Goal: Transaction & Acquisition: Obtain resource

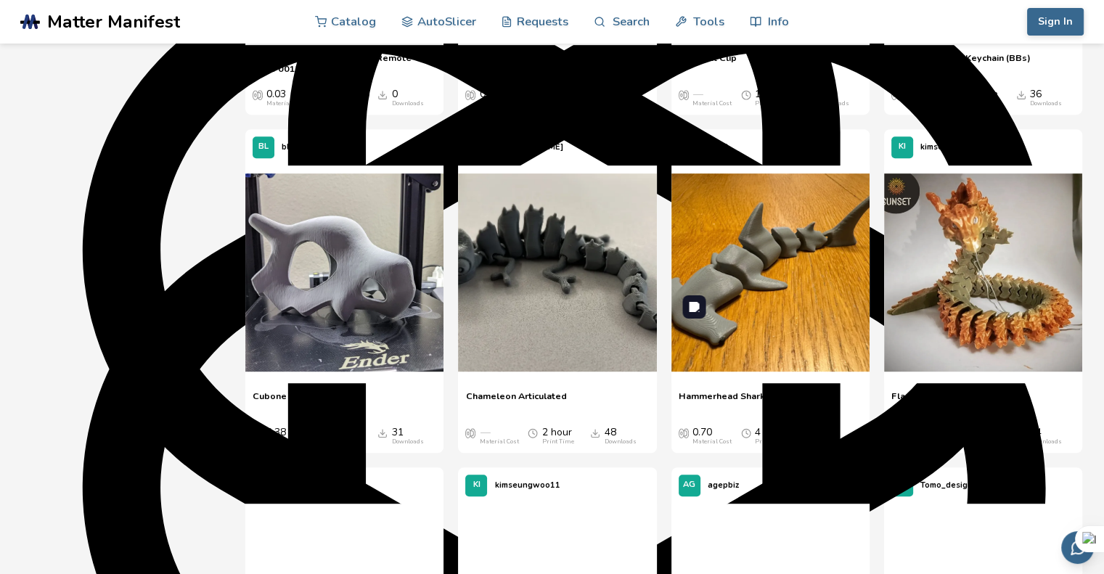
scroll to position [798, 0]
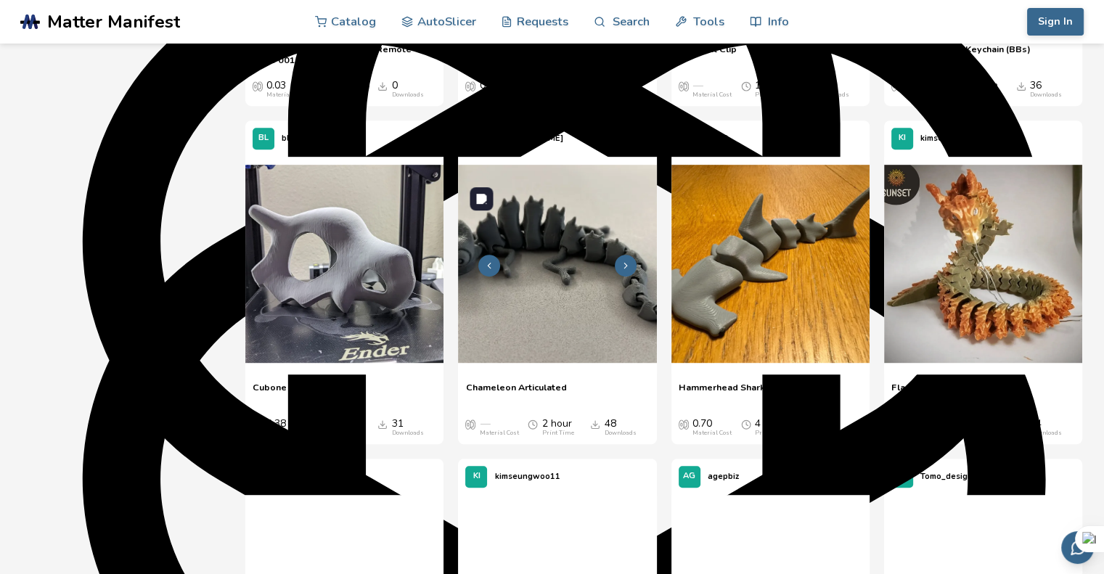
click at [581, 282] on img at bounding box center [557, 264] width 198 height 198
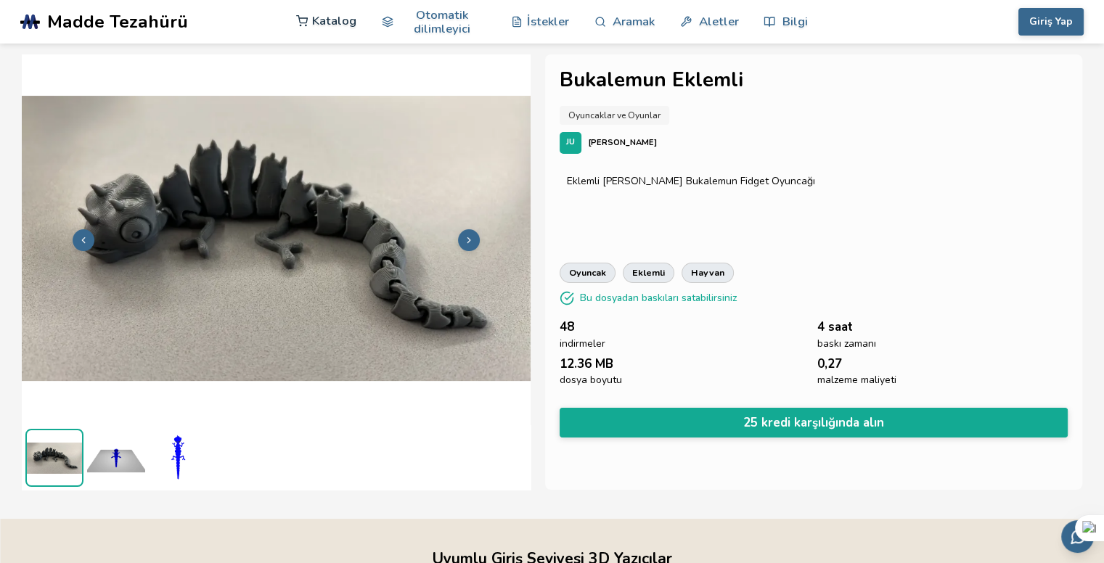
click at [327, 28] on font "Katalog" at bounding box center [334, 21] width 44 height 14
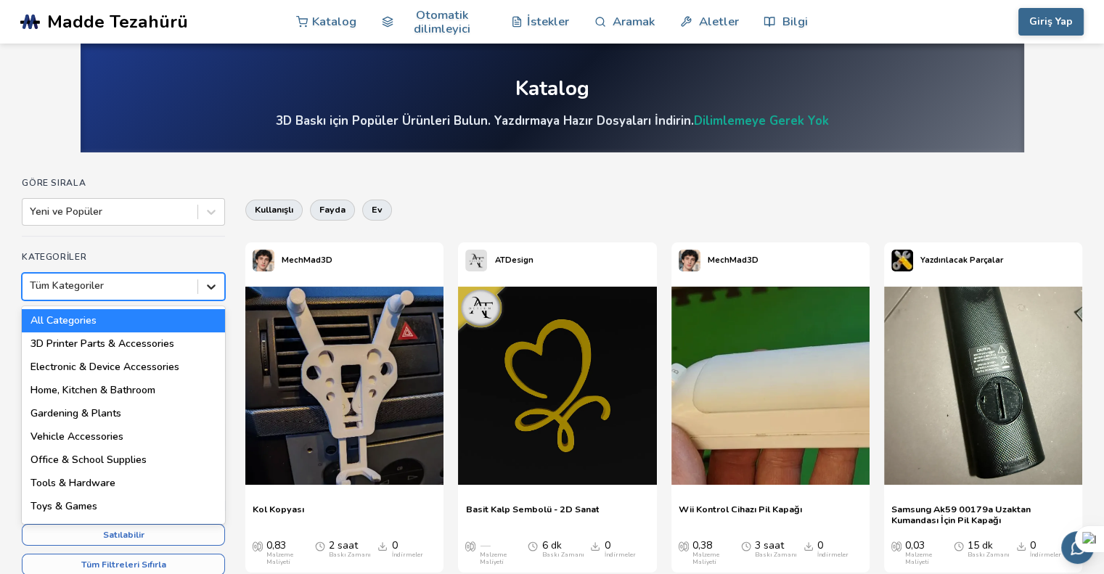
click at [209, 294] on icon at bounding box center [211, 286] width 15 height 15
drag, startPoint x: 8, startPoint y: 250, endPoint x: 19, endPoint y: 246, distance: 11.5
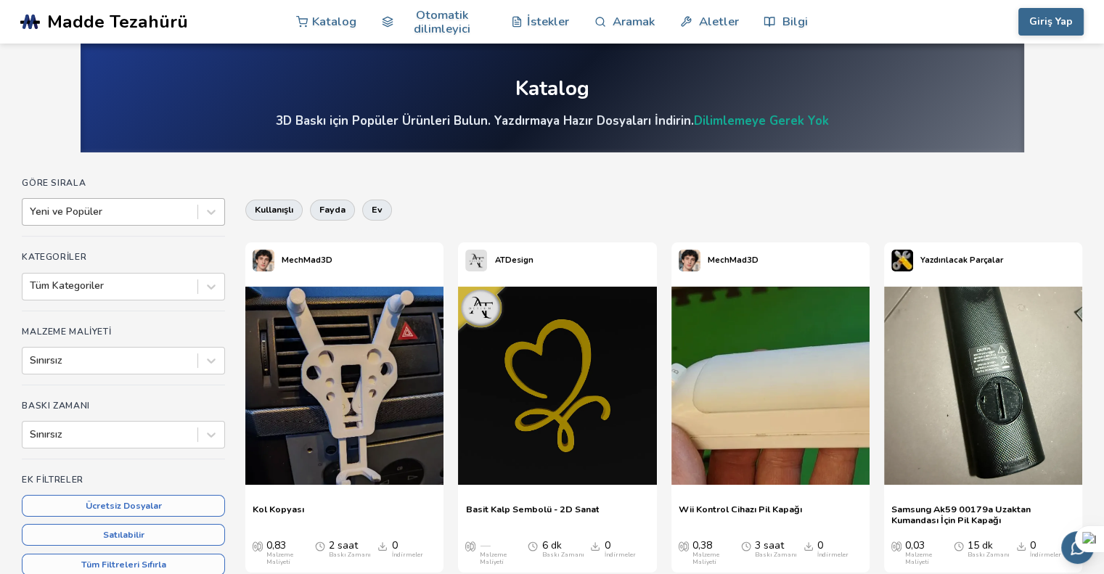
click at [131, 217] on div at bounding box center [110, 212] width 160 height 15
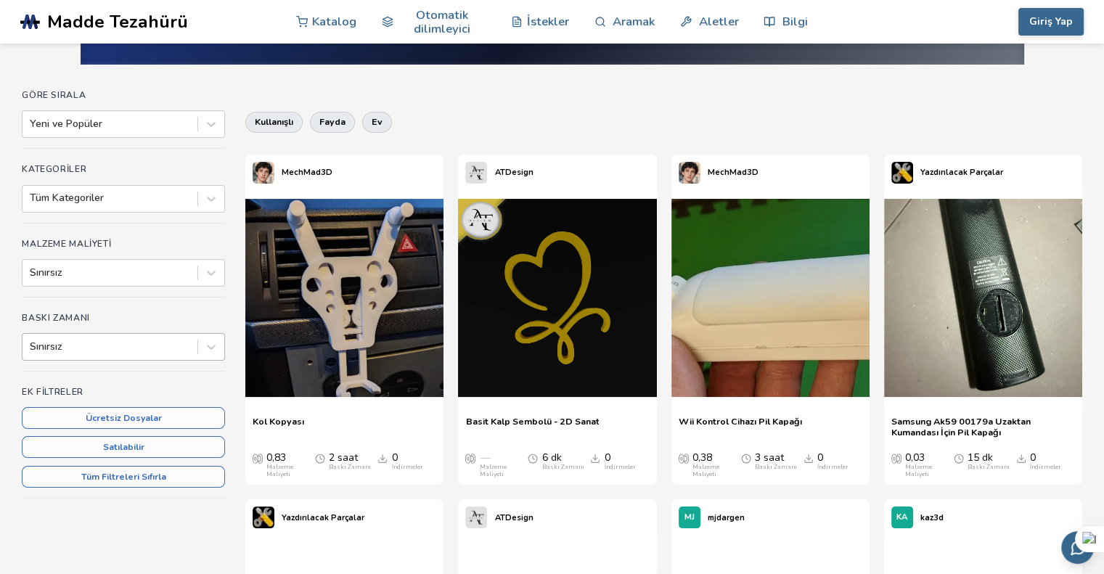
click at [106, 372] on div "Baskı Zamanı Sınırsız" at bounding box center [123, 342] width 203 height 59
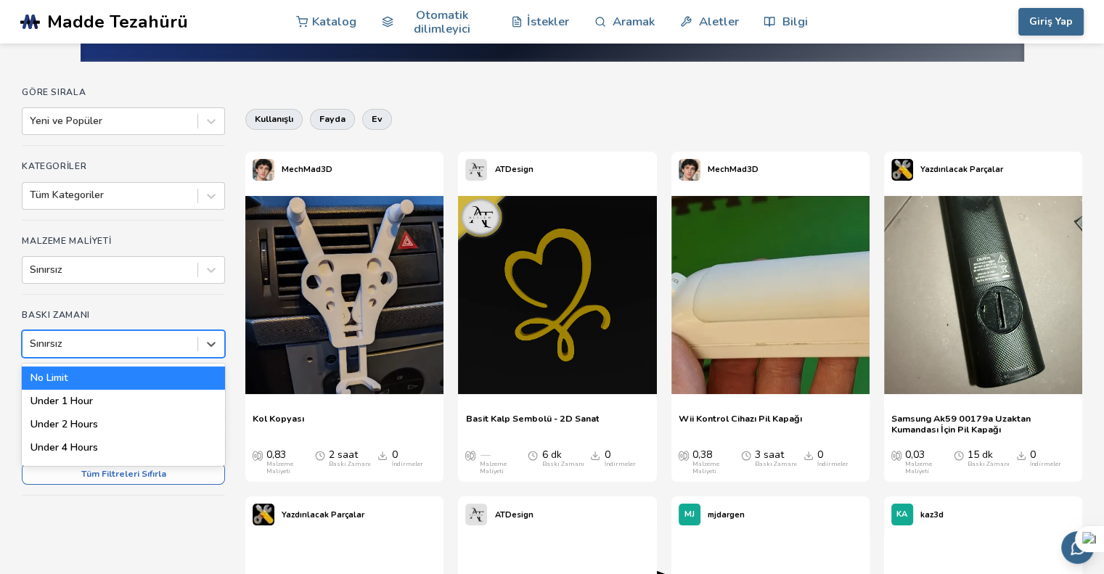
scroll to position [91, 0]
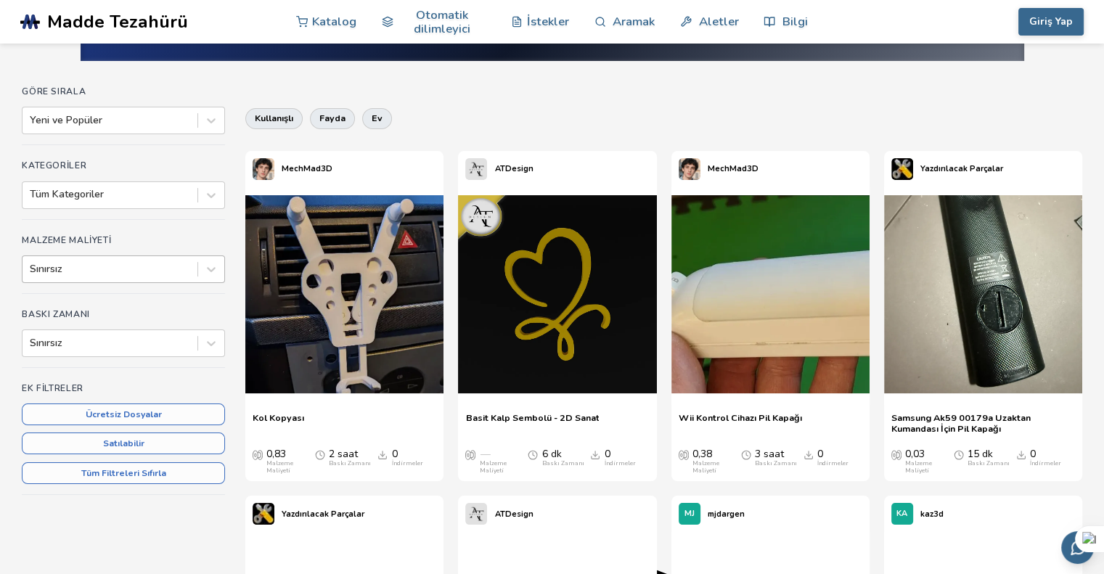
drag, startPoint x: 12, startPoint y: 298, endPoint x: 41, endPoint y: 281, distance: 33.9
click at [48, 274] on div at bounding box center [110, 269] width 160 height 15
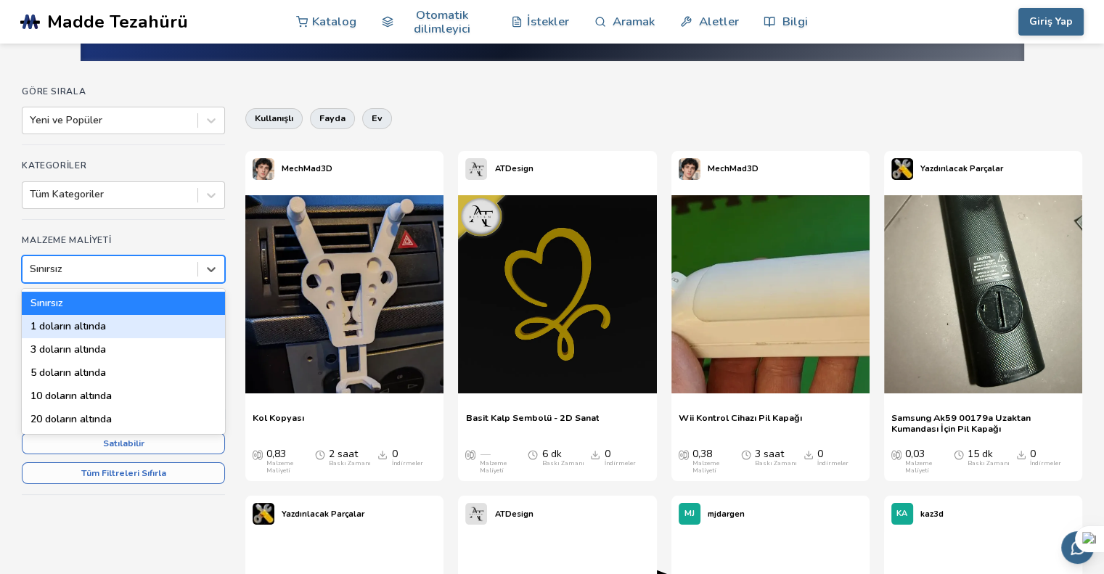
click at [86, 333] on font "1 doların altında" at bounding box center [67, 326] width 75 height 14
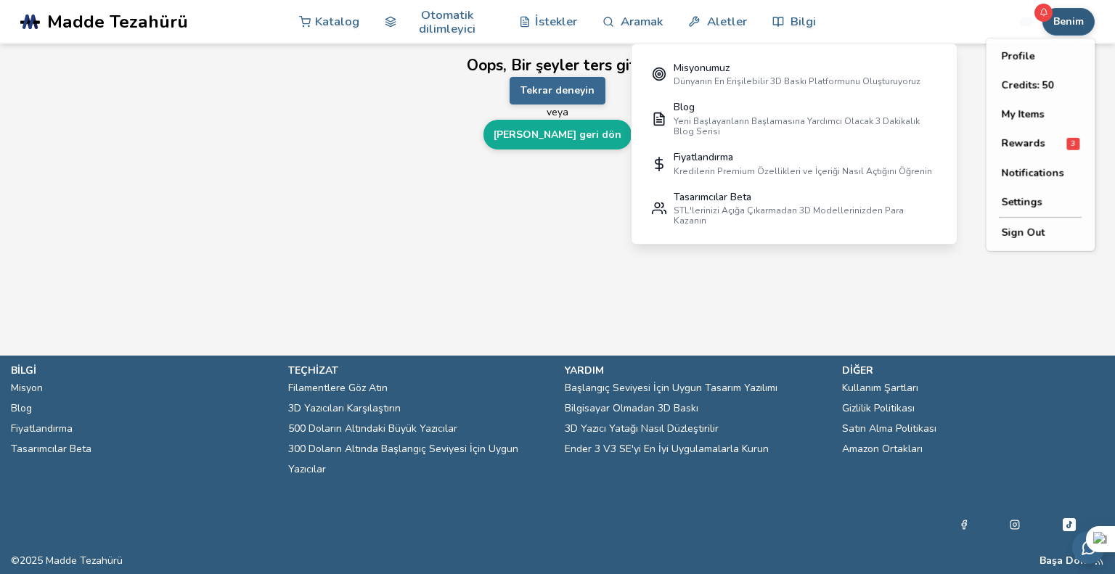
click at [1069, 22] on font "Benim" at bounding box center [1068, 22] width 30 height 14
click at [1044, 85] on font "Krediler: 50" at bounding box center [1029, 85] width 57 height 14
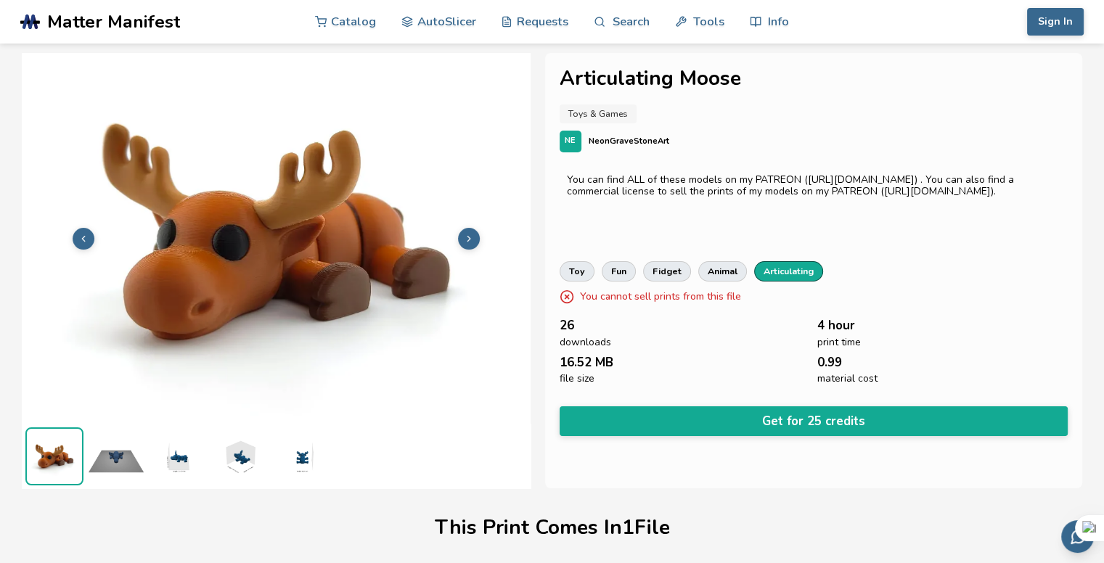
scroll to position [1, 0]
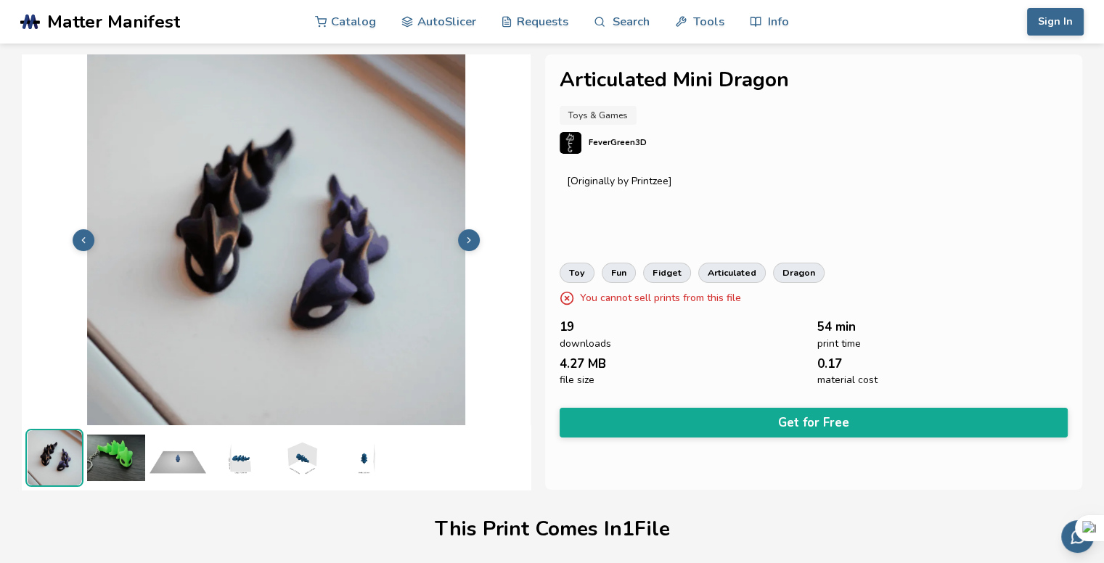
click at [122, 461] on img at bounding box center [116, 458] width 58 height 58
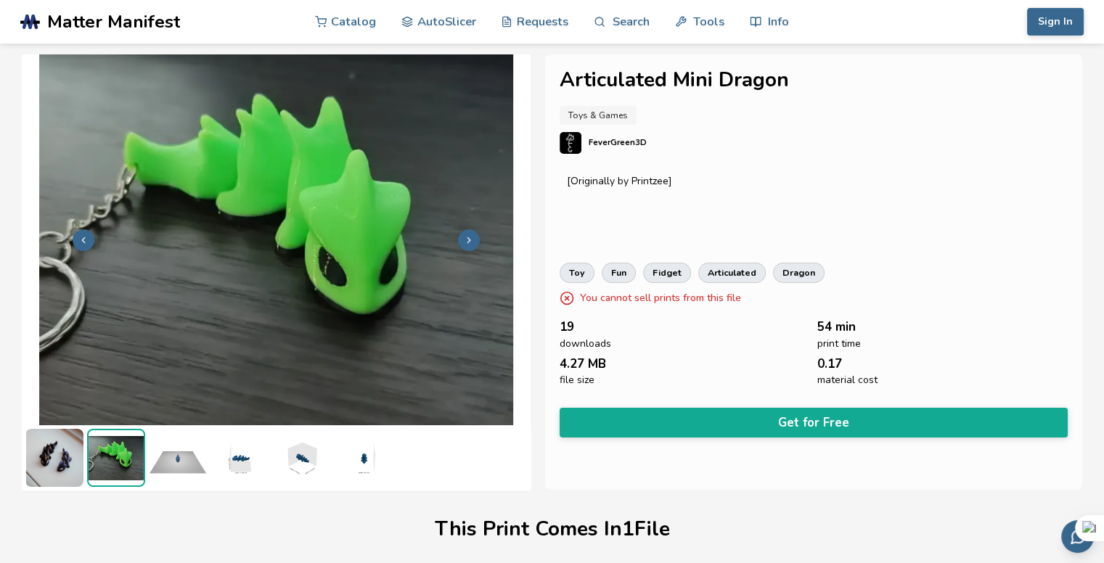
click at [154, 452] on img at bounding box center [178, 458] width 58 height 58
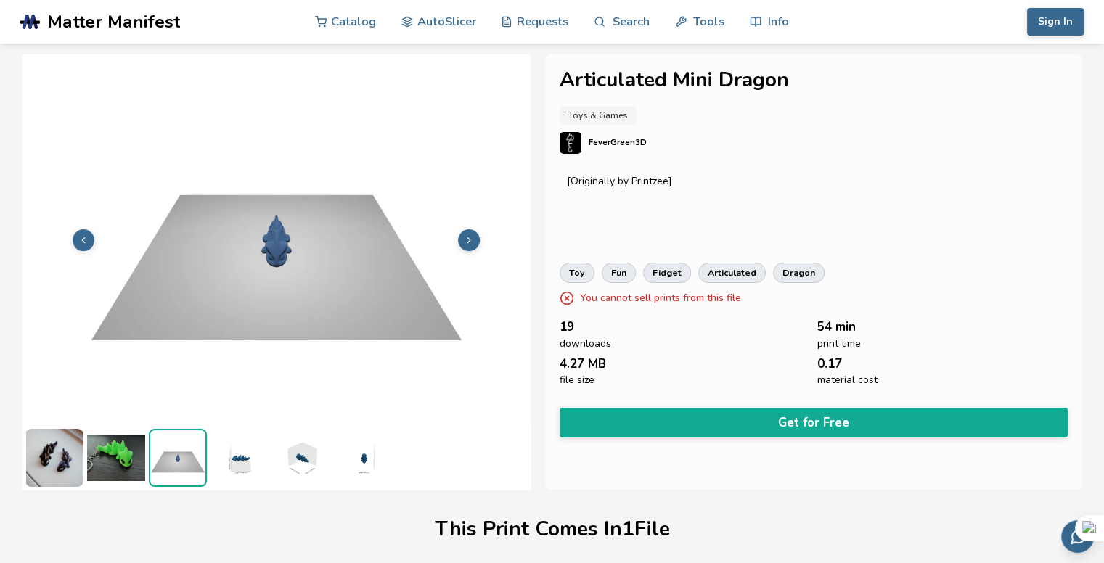
click at [55, 460] on img at bounding box center [54, 458] width 58 height 58
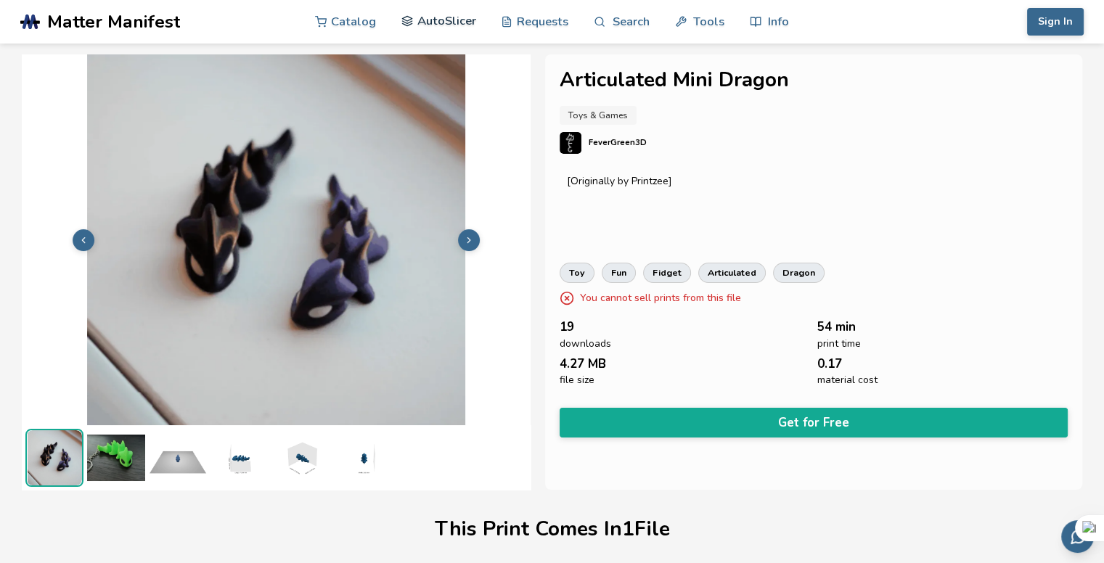
click at [446, 22] on link "AutoSlicer" at bounding box center [438, 21] width 75 height 44
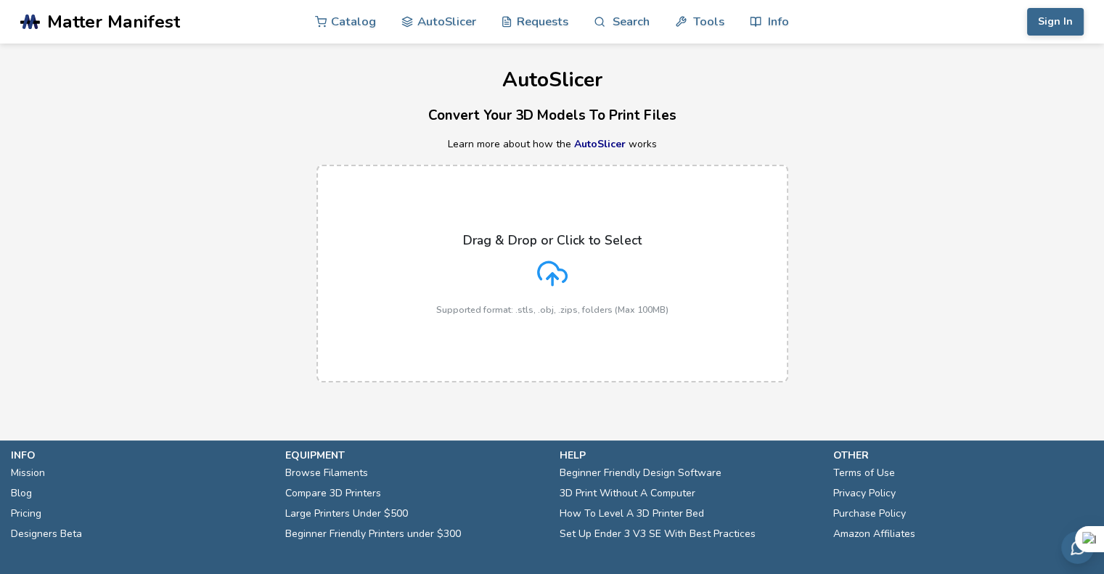
click at [560, 289] on icon at bounding box center [552, 273] width 30 height 30
click at [0, 0] on input "Drag & Drop or Click to Select Supported format: .stls, .obj, .zips, folders (M…" at bounding box center [0, 0] width 0 height 0
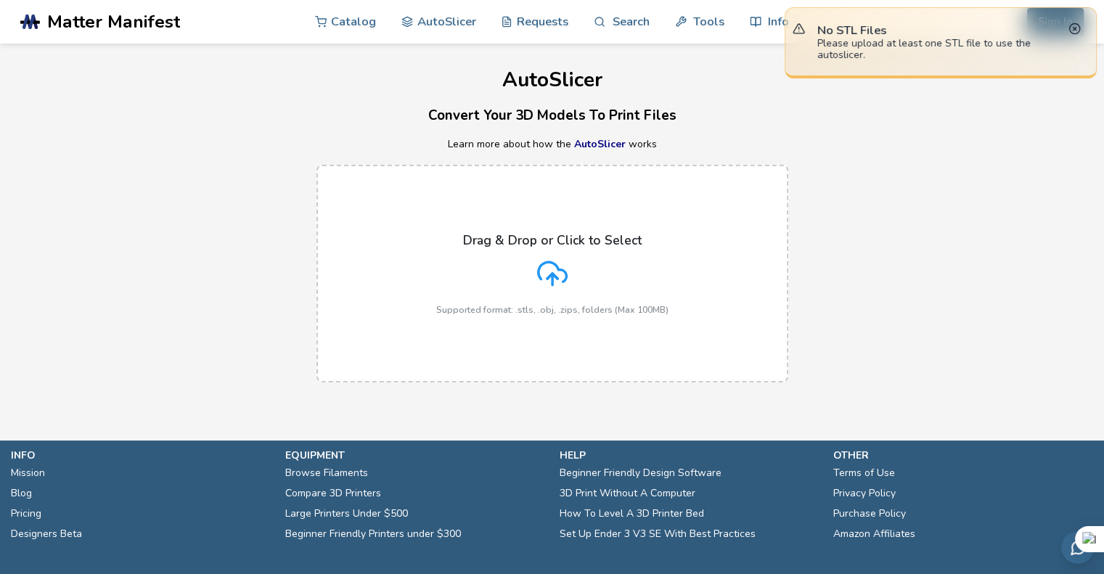
click at [547, 268] on div "Drag & Drop or Click to Select Supported format: .stls, .obj, .zips, folders (M…" at bounding box center [552, 274] width 232 height 82
click at [0, 0] on input "Drag & Drop or Click to Select Supported format: .stls, .obj, .zips, folders (M…" at bounding box center [0, 0] width 0 height 0
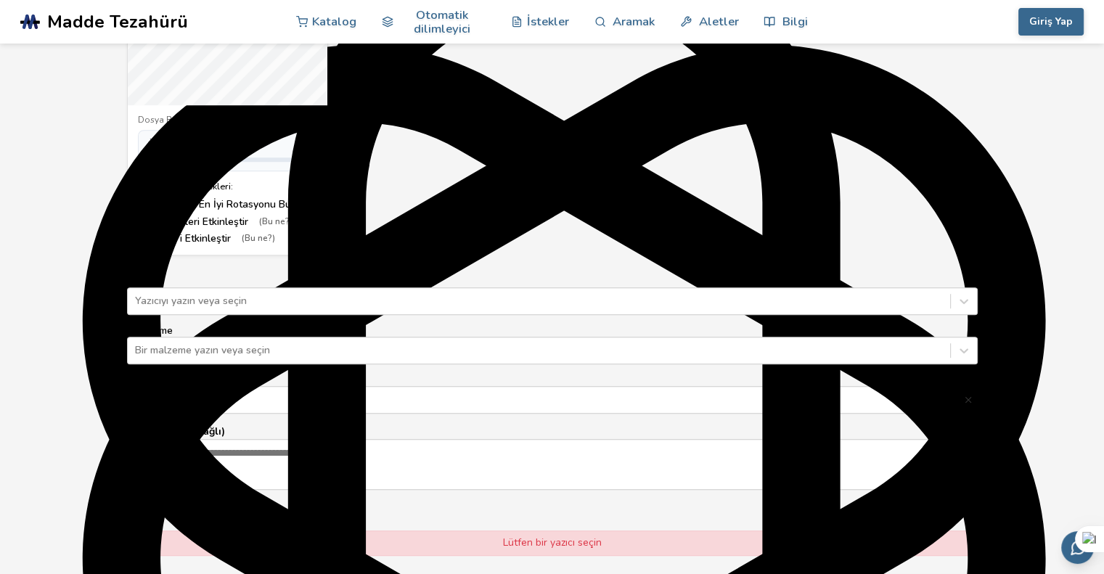
scroll to position [726, 0]
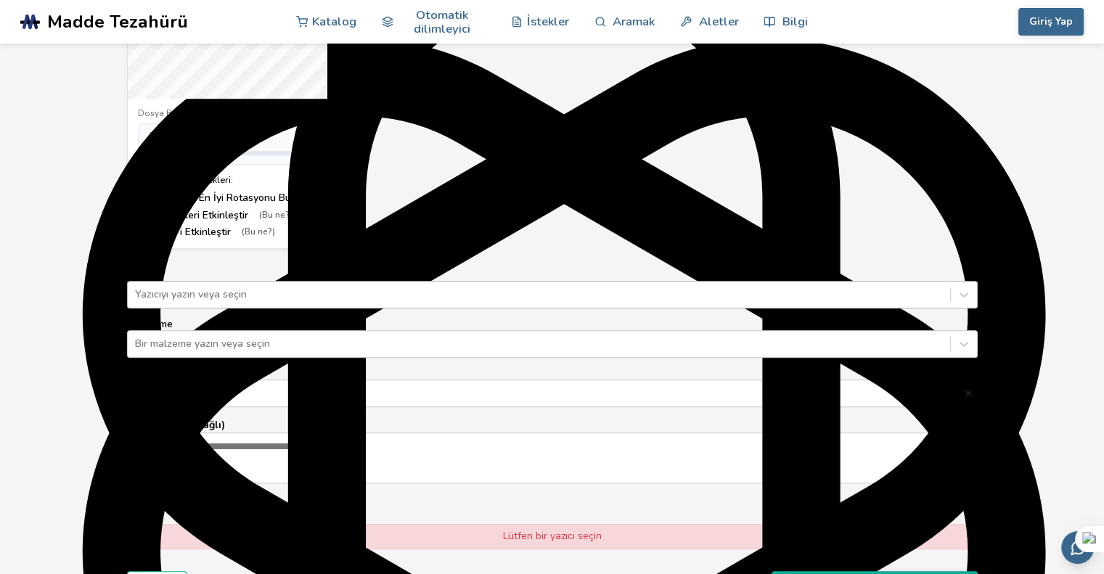
click at [218, 302] on div at bounding box center [539, 294] width 808 height 15
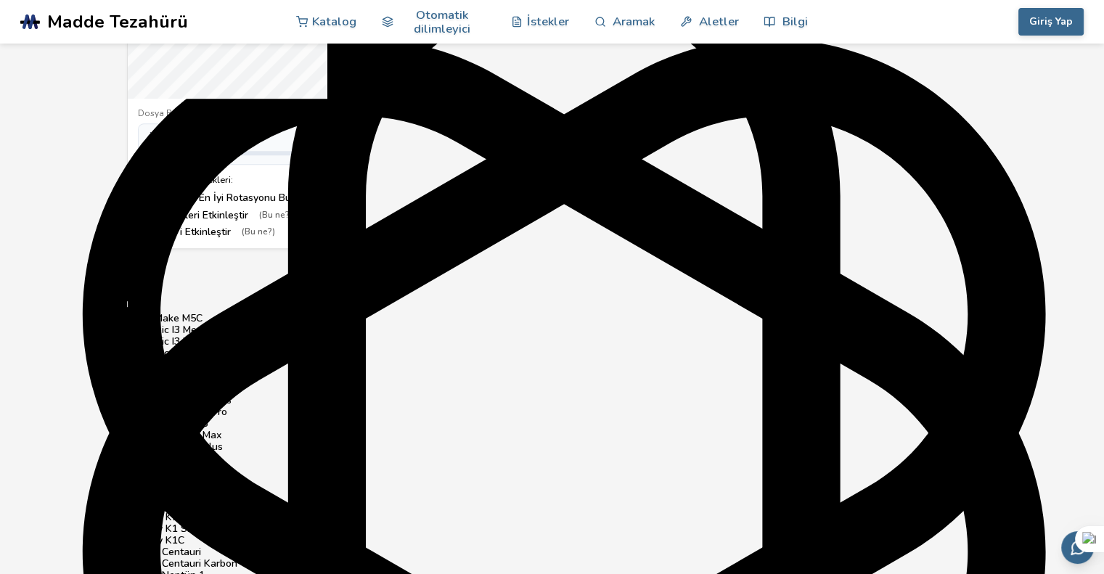
type input "**"
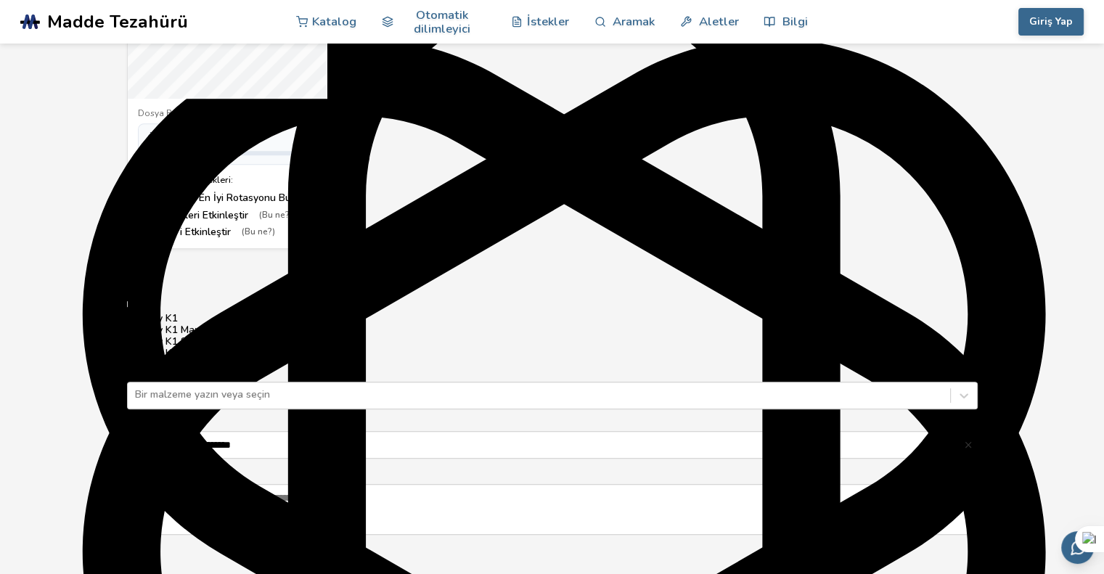
click at [261, 294] on div at bounding box center [552, 288] width 839 height 12
type input "****"
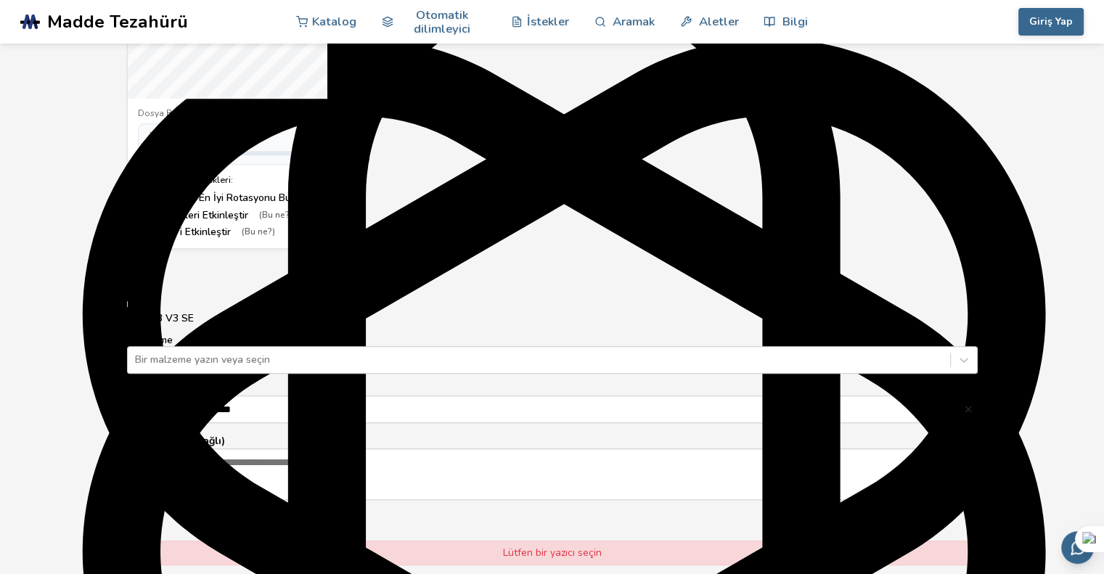
click at [192, 325] on font "Ender 3 V3 SE" at bounding box center [160, 318] width 67 height 14
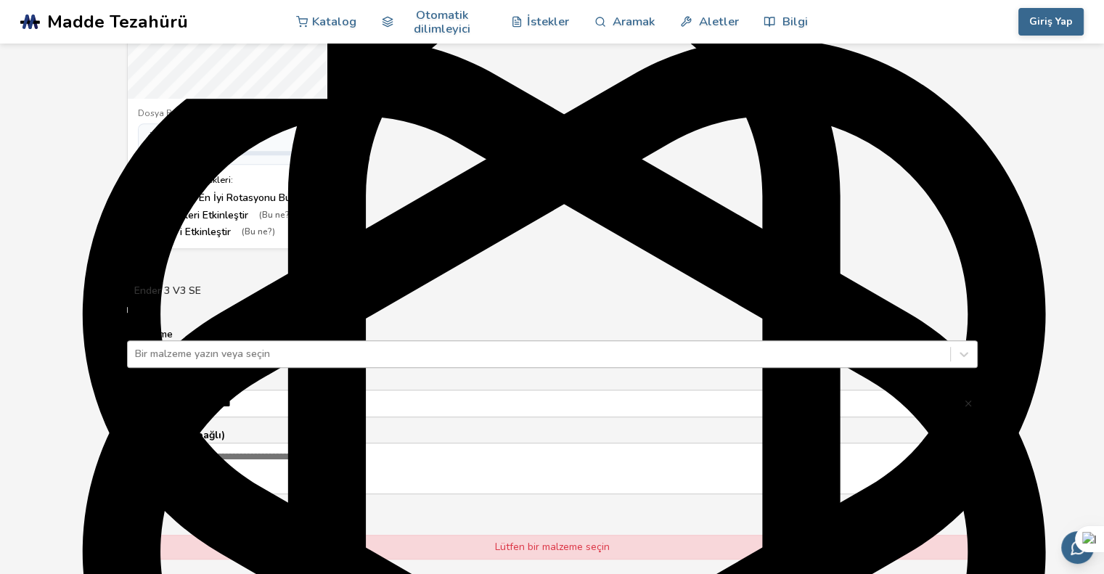
click at [222, 361] on div at bounding box center [539, 354] width 808 height 15
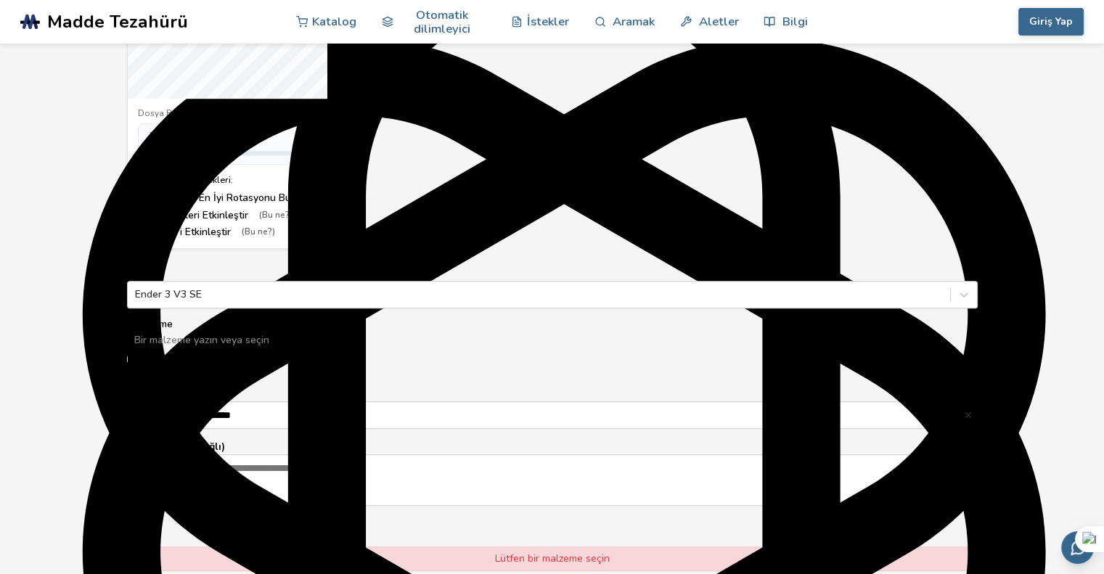
click at [189, 380] on div "PLA" at bounding box center [552, 374] width 851 height 12
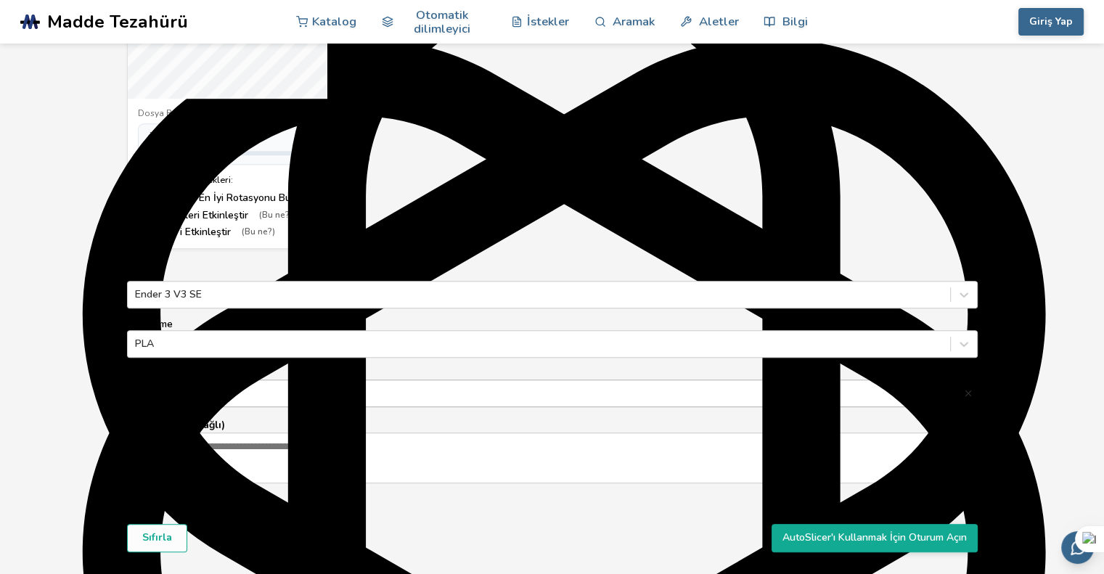
click at [180, 406] on input "**********" at bounding box center [545, 393] width 835 height 26
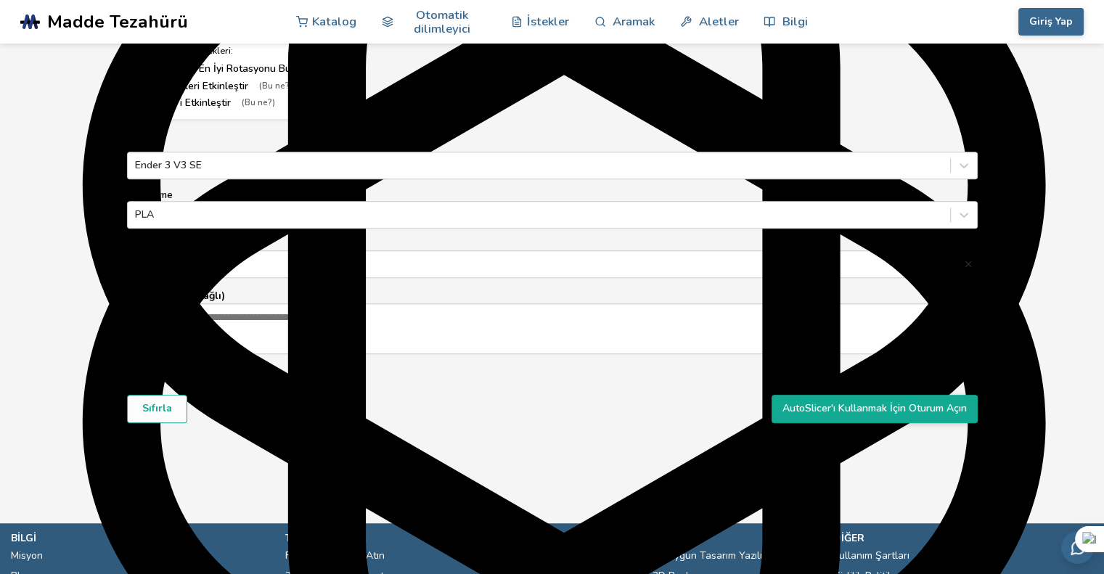
scroll to position [906, 0]
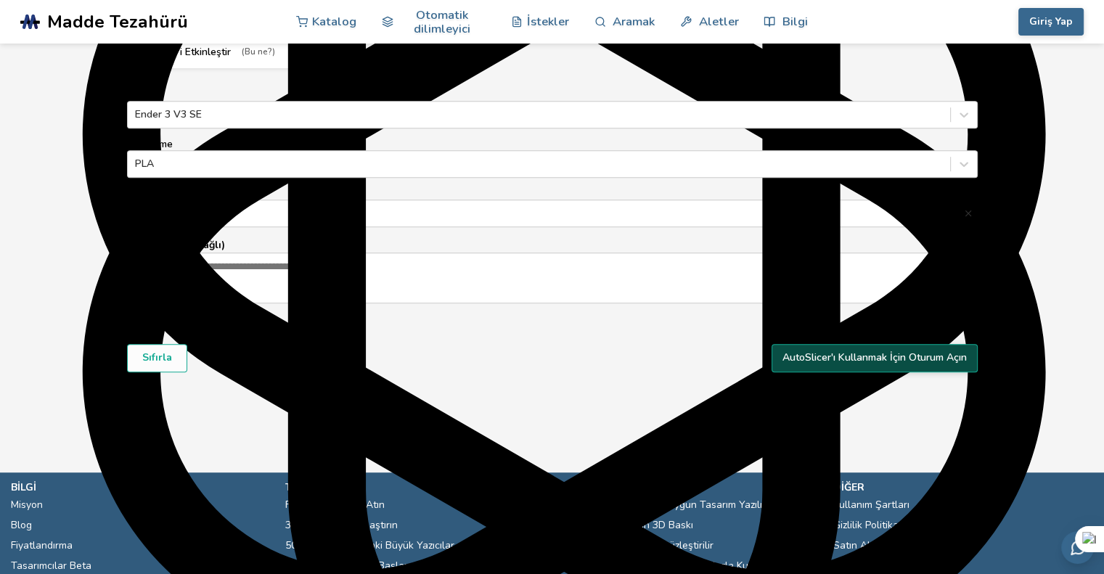
click at [829, 364] on font "AutoSlicer'ı Kullanmak İçin Oturum Açın" at bounding box center [874, 358] width 184 height 14
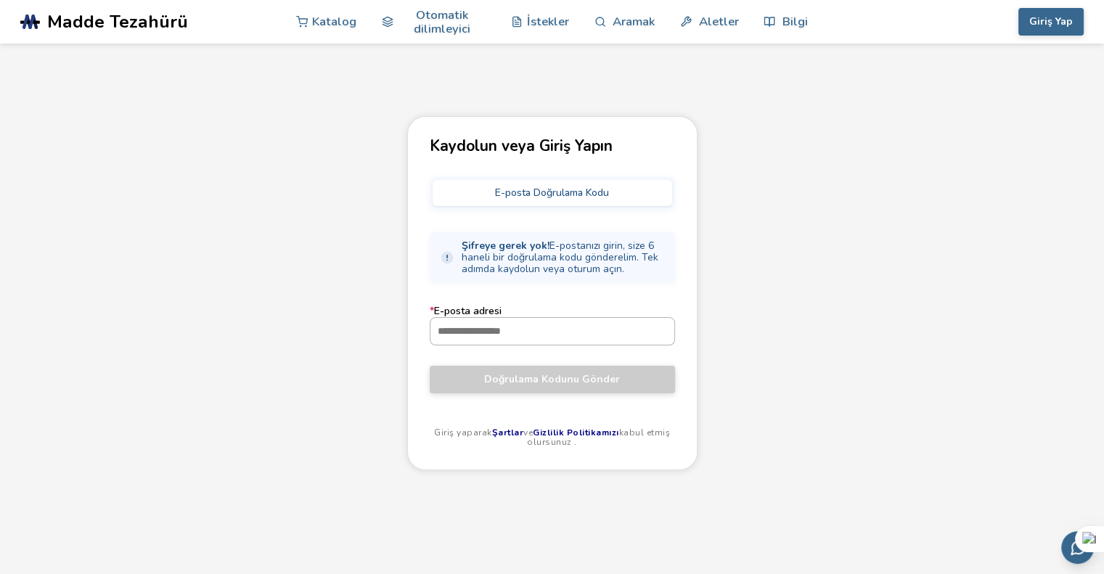
click at [523, 332] on input "* E-posta adresi" at bounding box center [552, 331] width 244 height 26
click at [533, 344] on input "* E-posta adresi" at bounding box center [552, 331] width 244 height 26
click at [514, 344] on input "* E-posta adresi" at bounding box center [552, 331] width 244 height 26
click at [472, 344] on input "* E-posta adresi" at bounding box center [552, 331] width 244 height 26
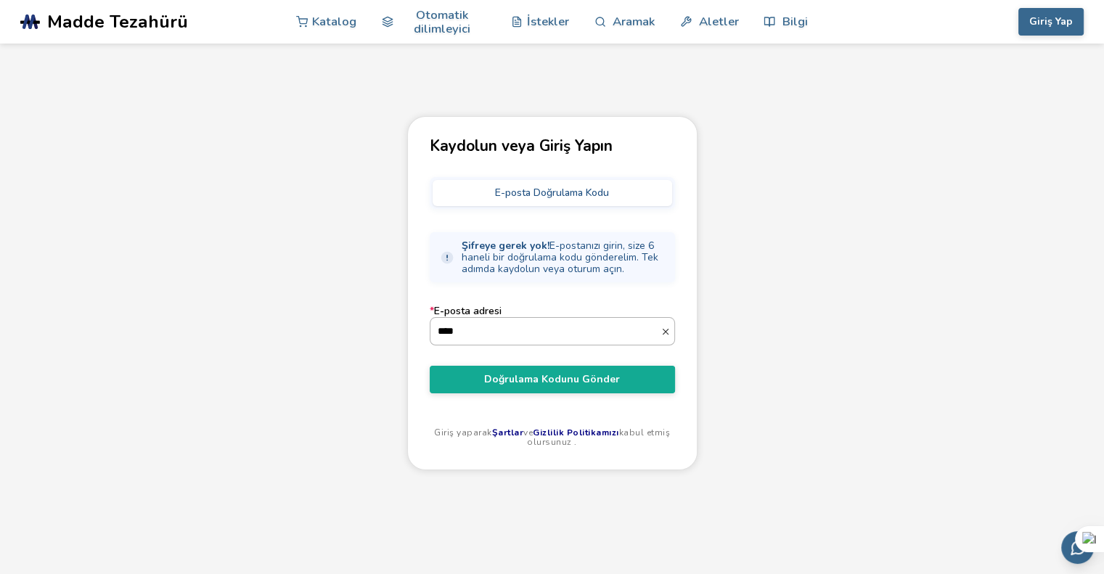
type input "**********"
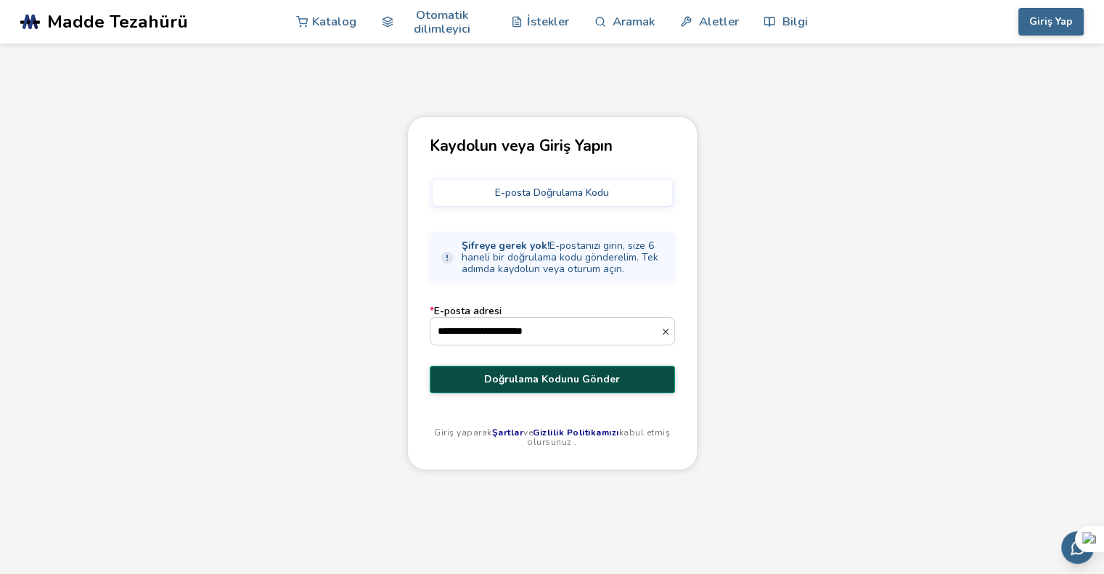
click at [554, 386] on font "Doğrulama Kodunu Gönder" at bounding box center [552, 379] width 136 height 14
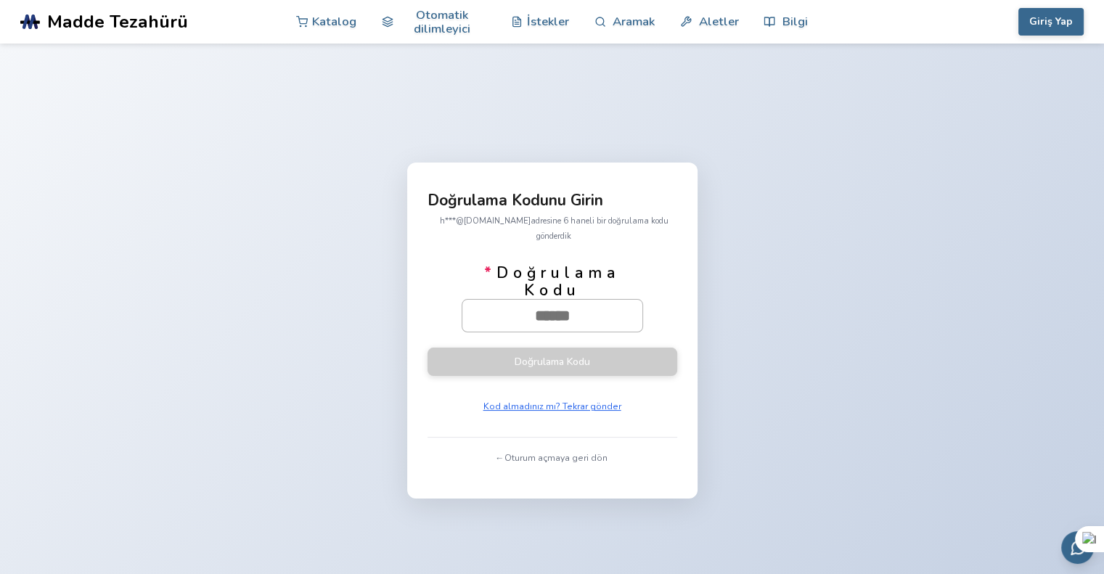
click at [520, 311] on input "* Doğrulama Kodu" at bounding box center [552, 316] width 180 height 32
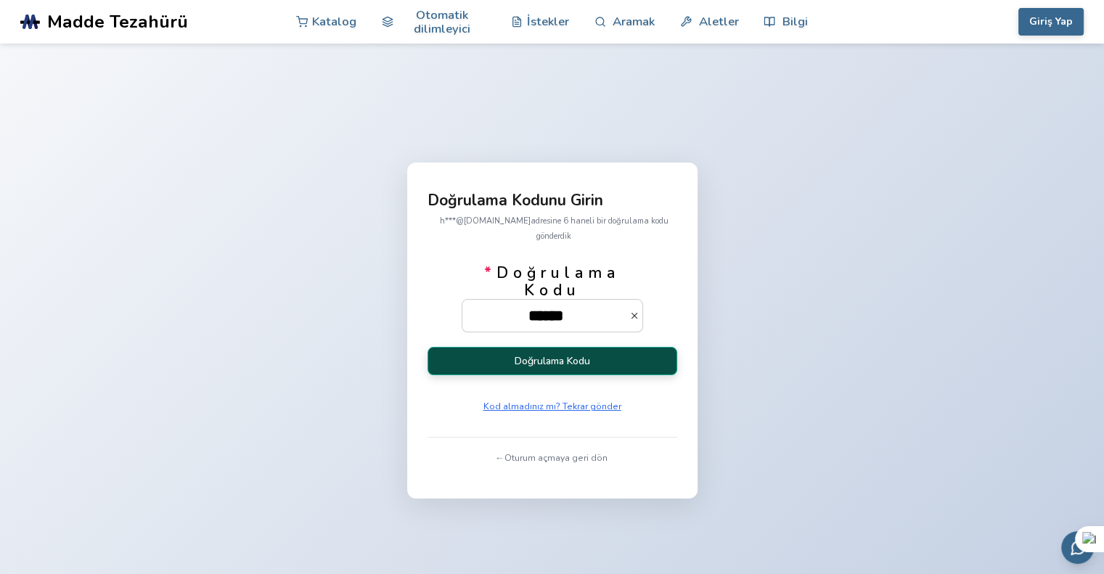
type input "******"
click at [589, 356] on font "Doğrulama Kodu" at bounding box center [552, 361] width 75 height 14
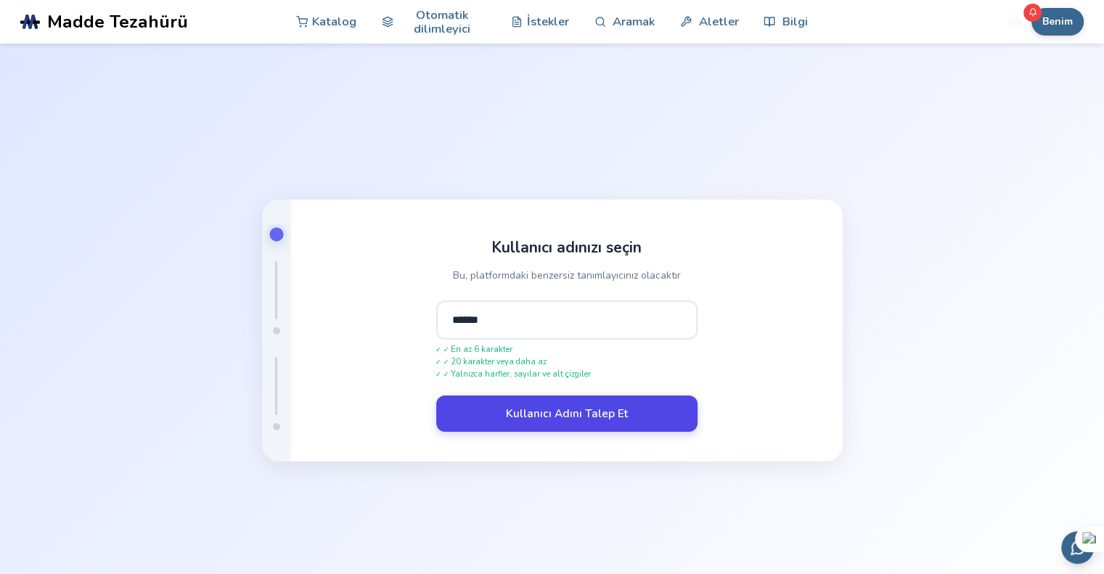
type input "******"
click at [569, 421] on font "Kullanıcı Adını Talep Et" at bounding box center [567, 413] width 122 height 15
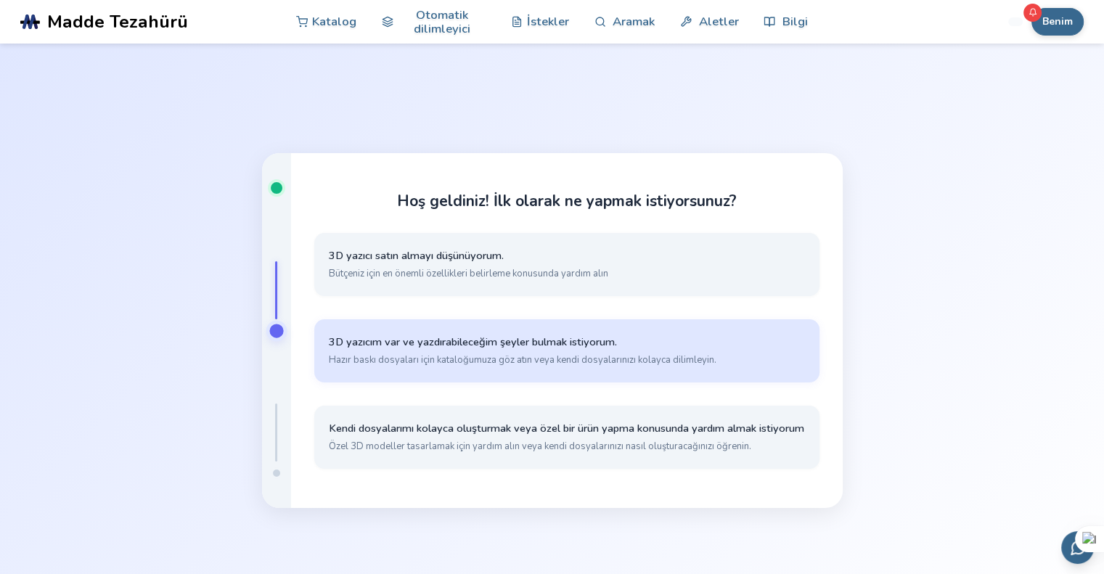
click at [532, 346] on font "3D yazıcım var ve yazdırabileceğim şeyler bulmak istiyorum." at bounding box center [473, 342] width 288 height 15
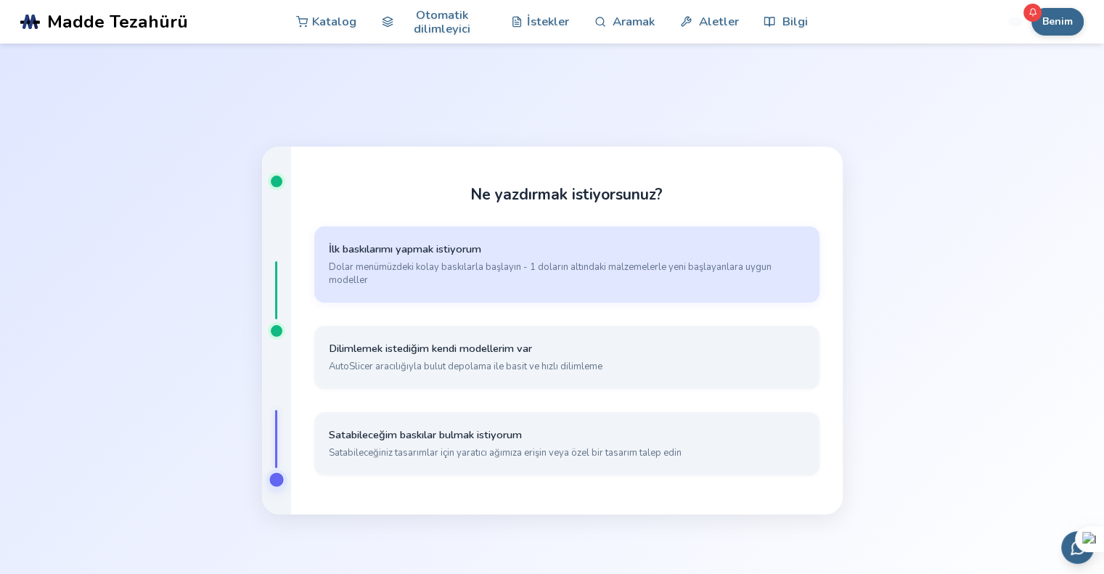
click at [450, 277] on font "Dolar menümüzdeki kolay baskılarla başlayın - 1 doların altındaki malzemelerle …" at bounding box center [550, 274] width 443 height 26
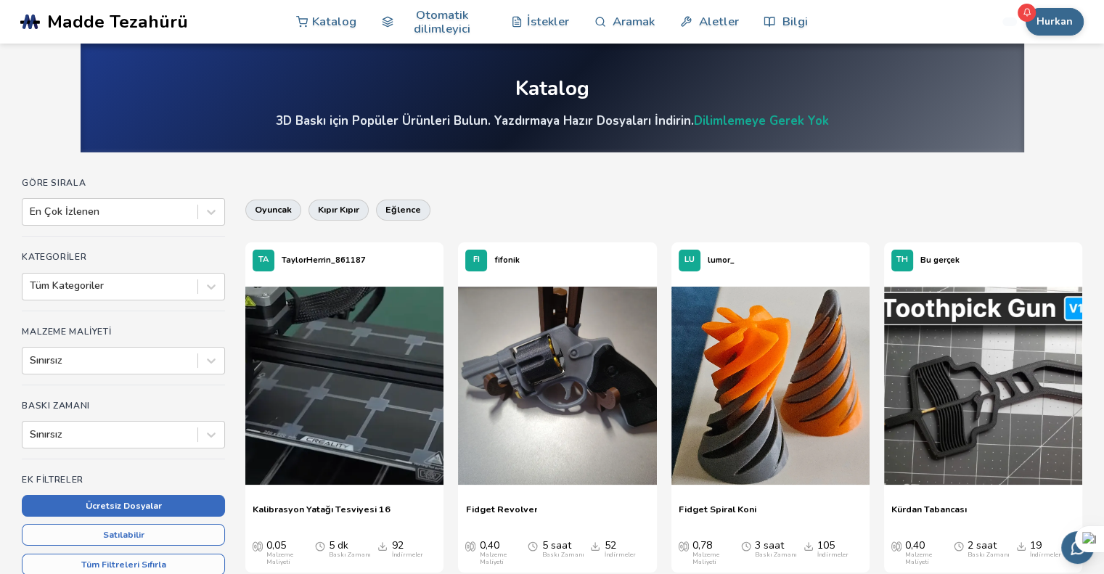
click at [152, 512] on font "Ücretsiz Dosyalar" at bounding box center [124, 506] width 76 height 12
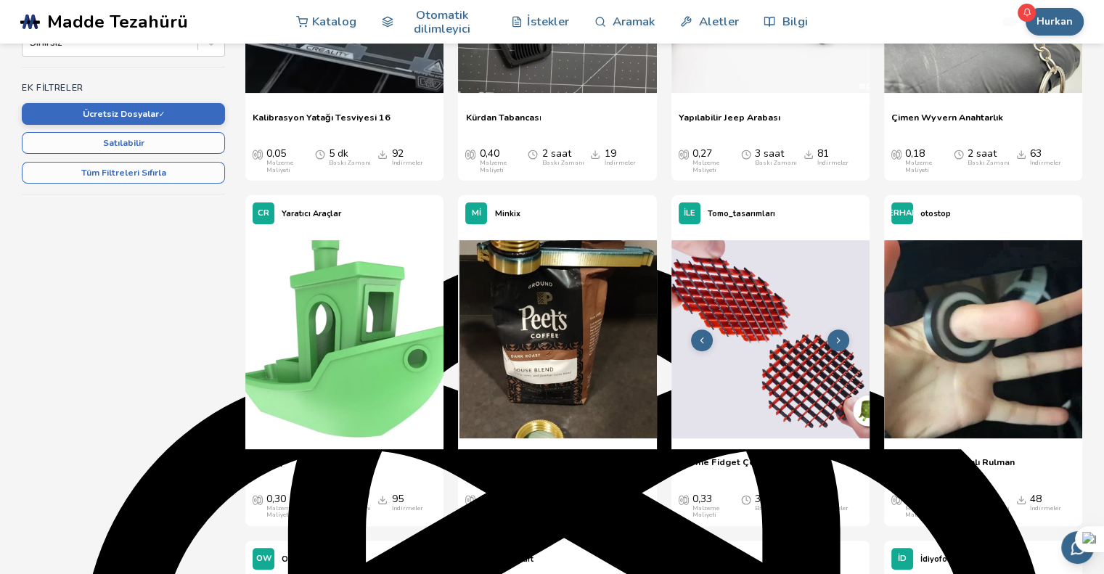
scroll to position [435, 0]
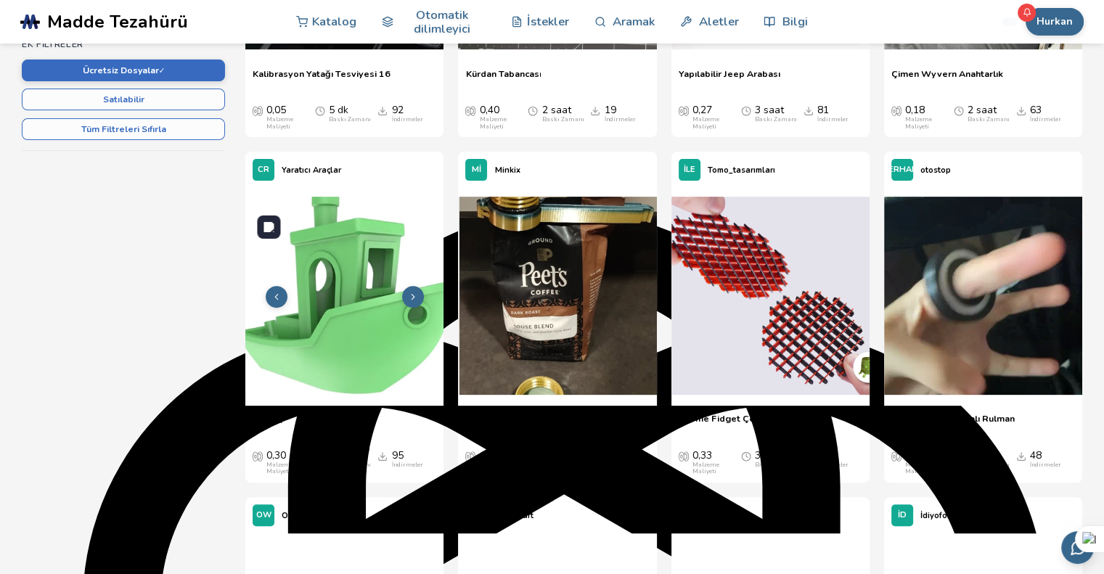
click at [343, 330] on img at bounding box center [344, 296] width 198 height 198
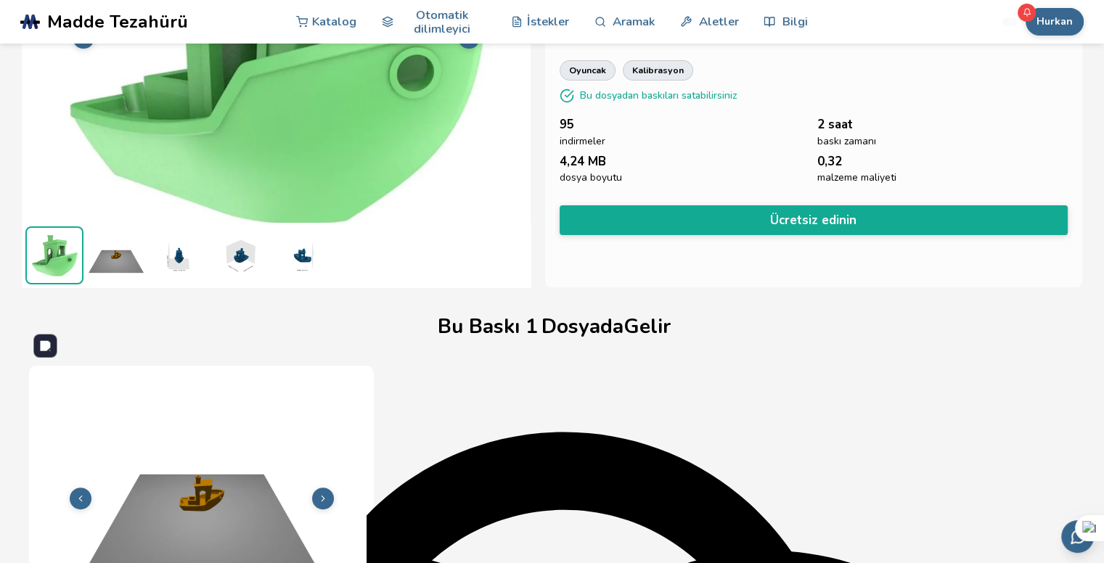
scroll to position [66, 0]
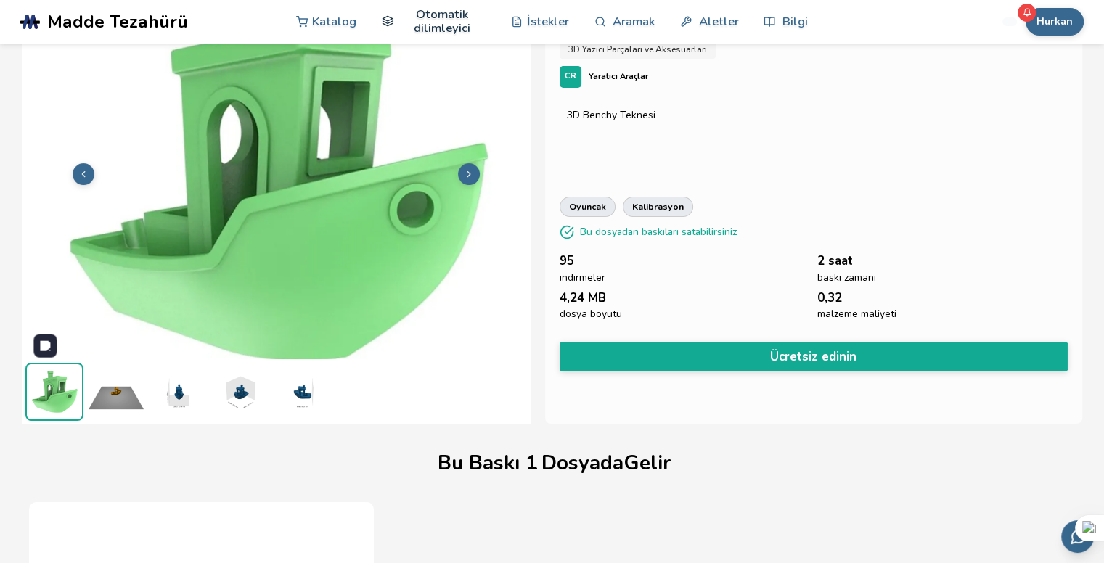
click at [450, 30] on font "Otomatik dilimleyici" at bounding box center [441, 21] width 57 height 30
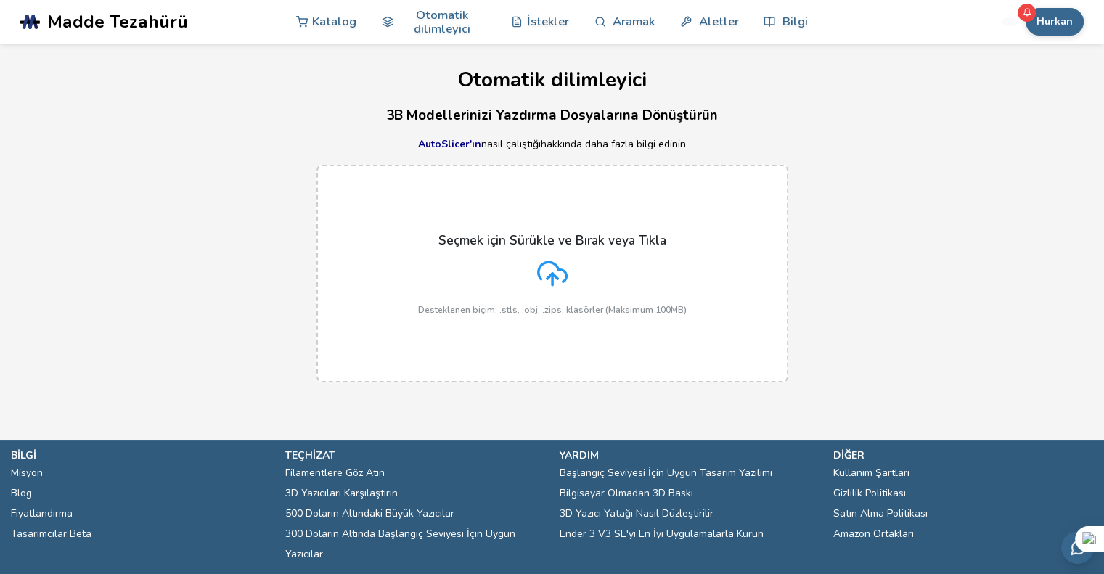
click at [560, 277] on icon at bounding box center [552, 273] width 30 height 30
click at [0, 0] on input "Seçmek için Sürükle ve Bırak veya Tıkla Desteklenen biçim: .stls, .obj, .zips, …" at bounding box center [0, 0] width 0 height 0
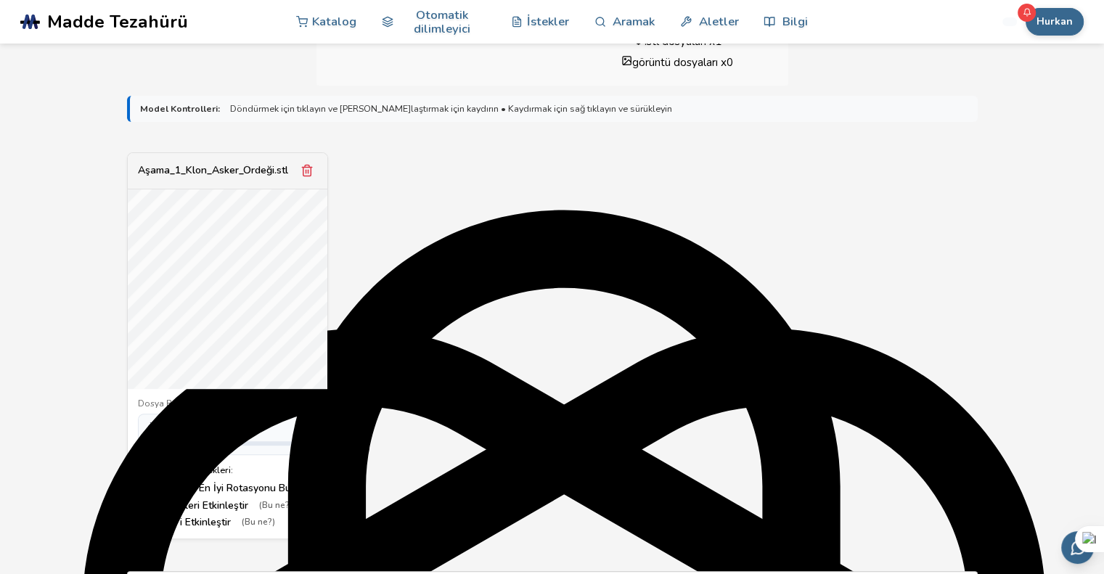
scroll to position [653, 0]
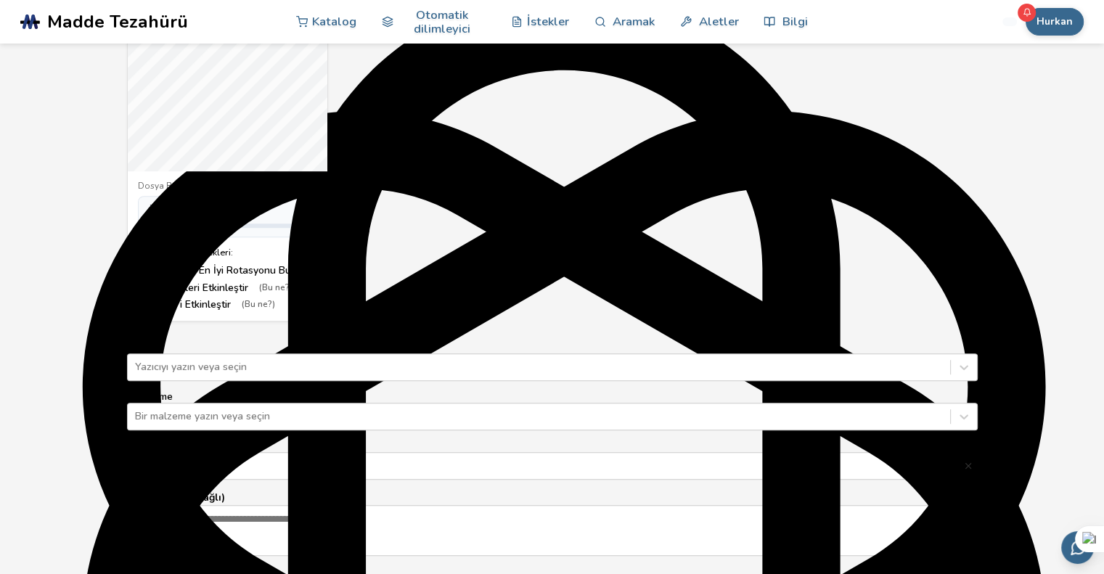
click at [161, 295] on font "Destekleri Etkinleştir" at bounding box center [200, 288] width 96 height 14
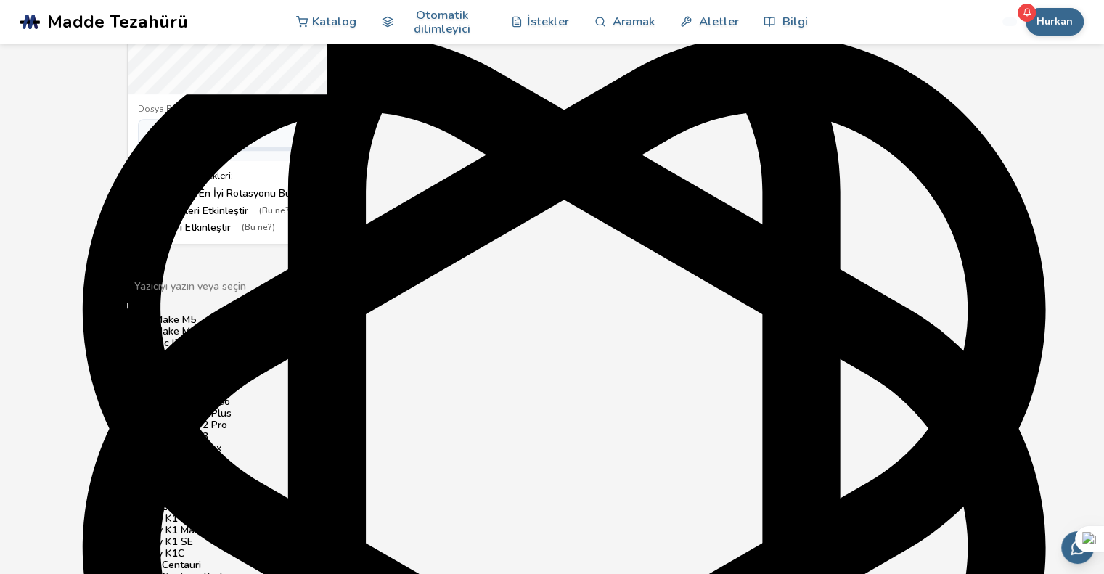
click at [219, 294] on div at bounding box center [552, 286] width 836 height 15
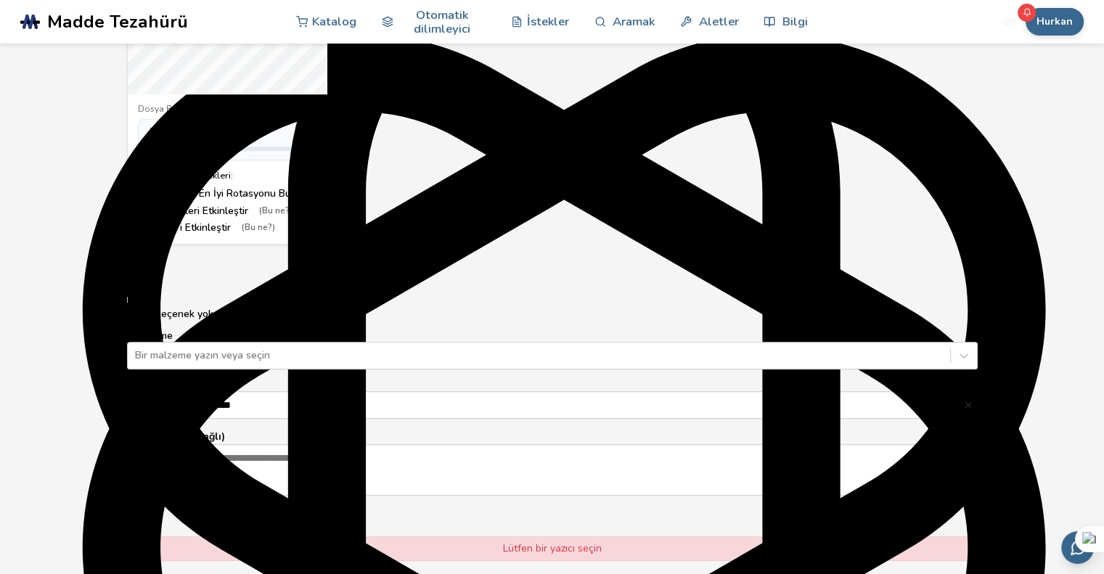
type input "*****"
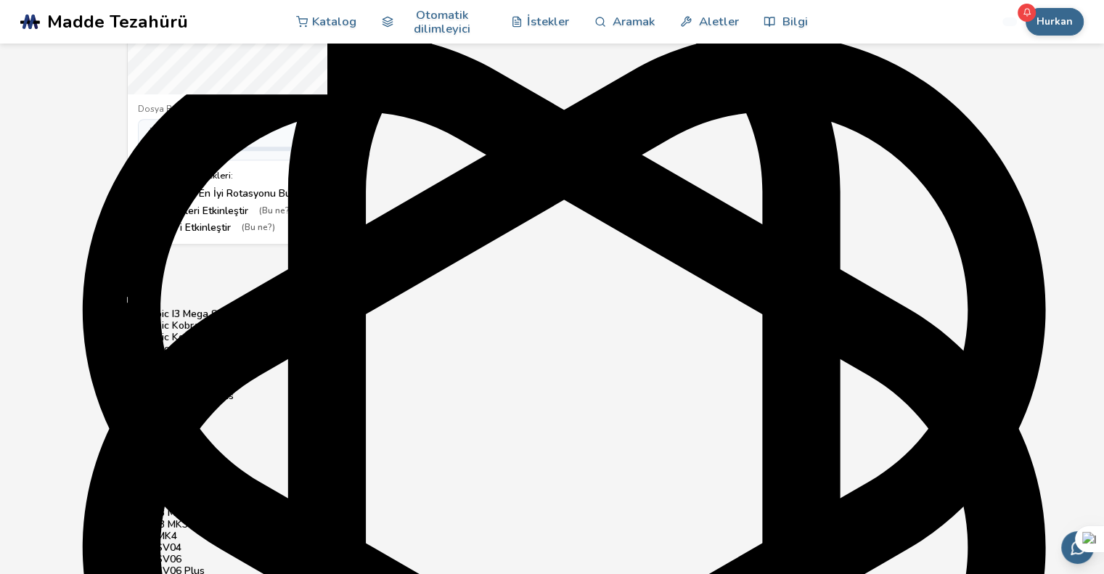
type input "**"
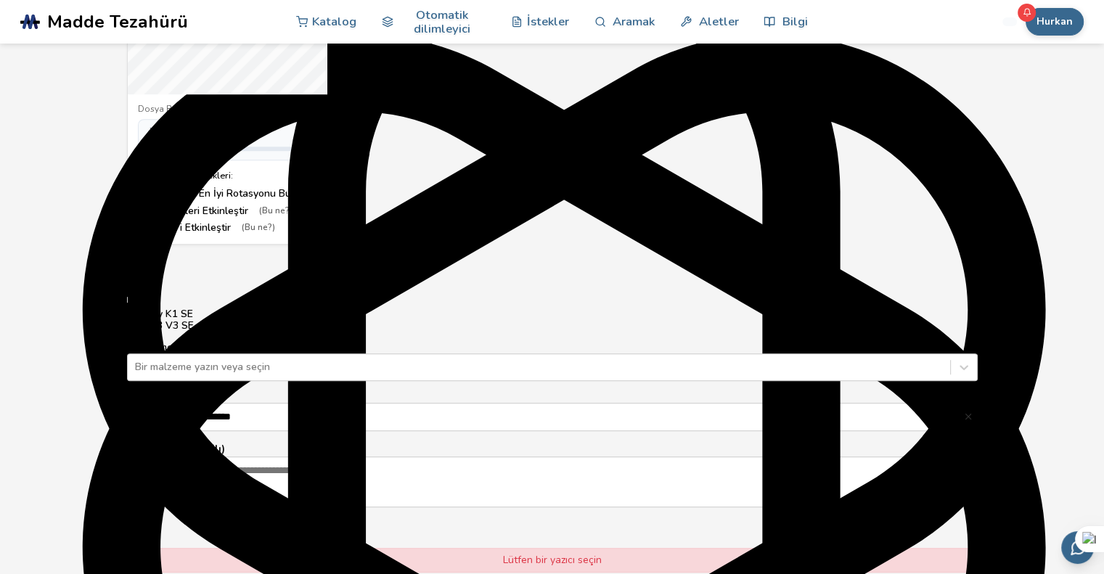
click at [194, 332] on font "Ender 3 V3 SE" at bounding box center [160, 326] width 67 height 14
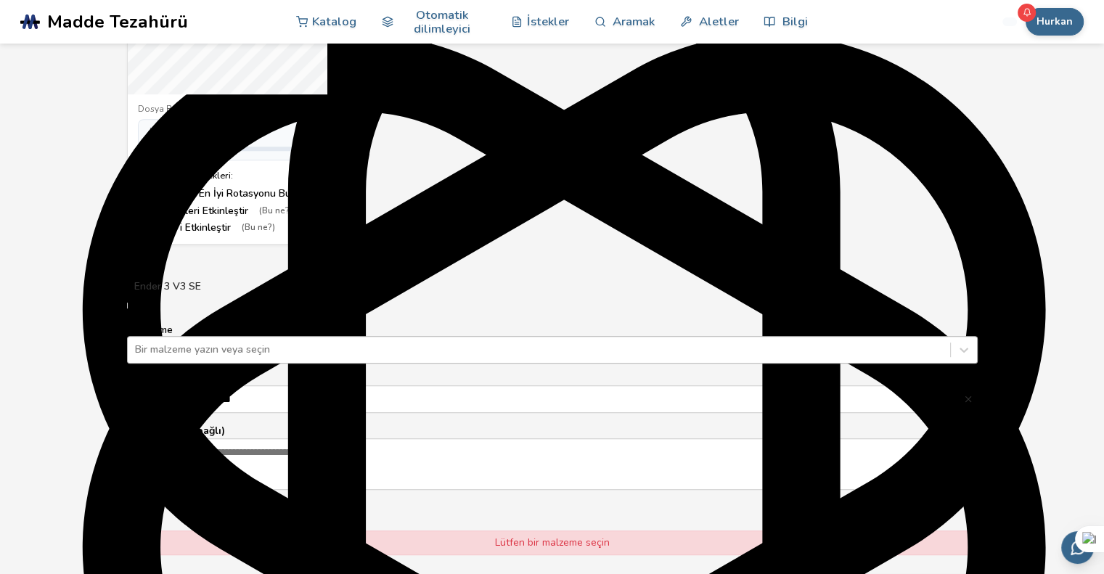
click at [189, 357] on div at bounding box center [539, 350] width 808 height 15
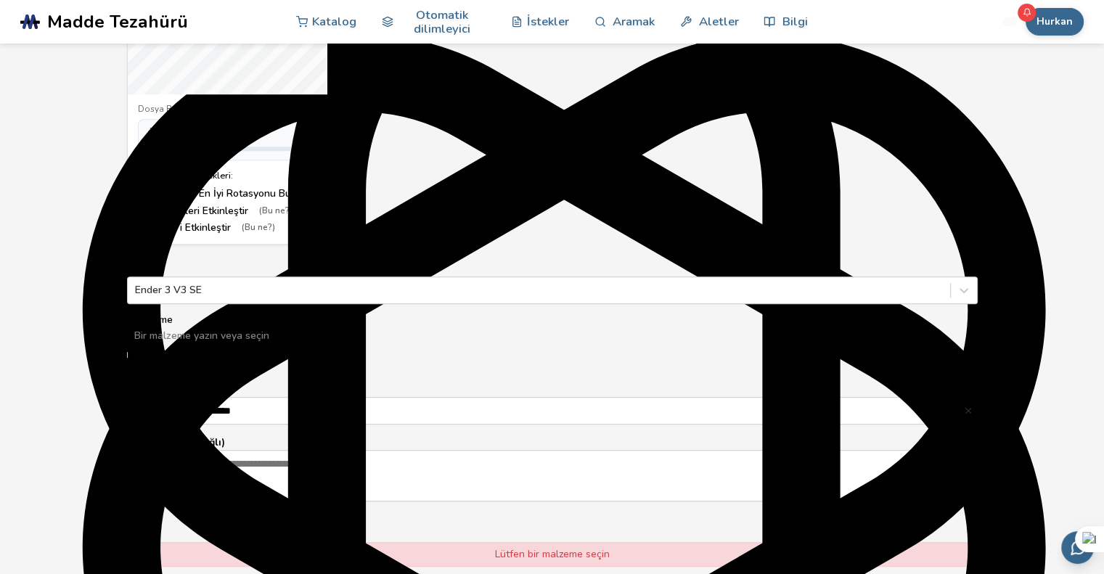
click at [157, 375] on div "PLA" at bounding box center [552, 370] width 851 height 12
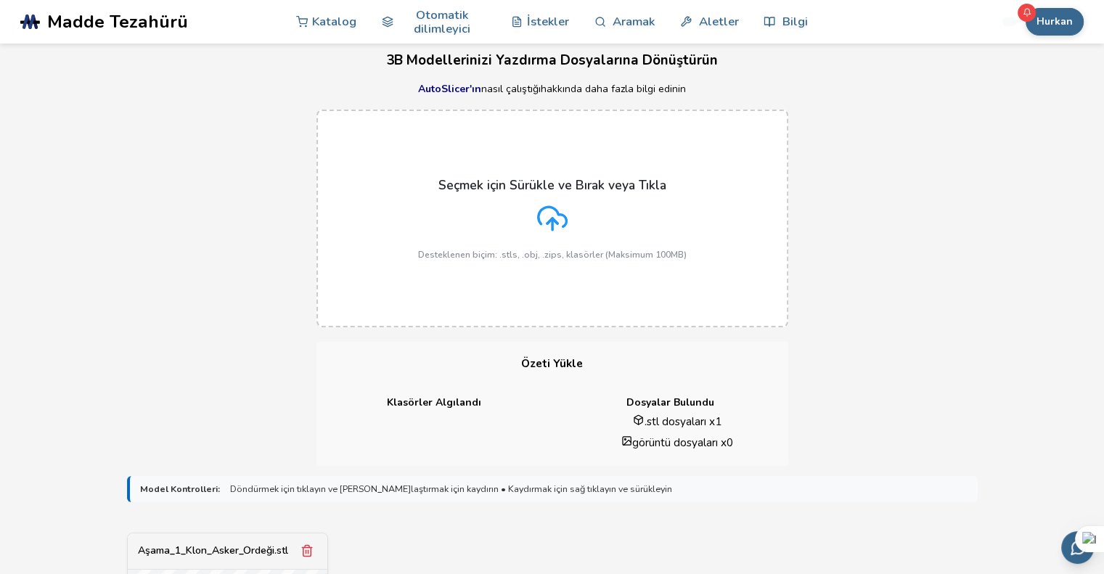
scroll to position [0, 0]
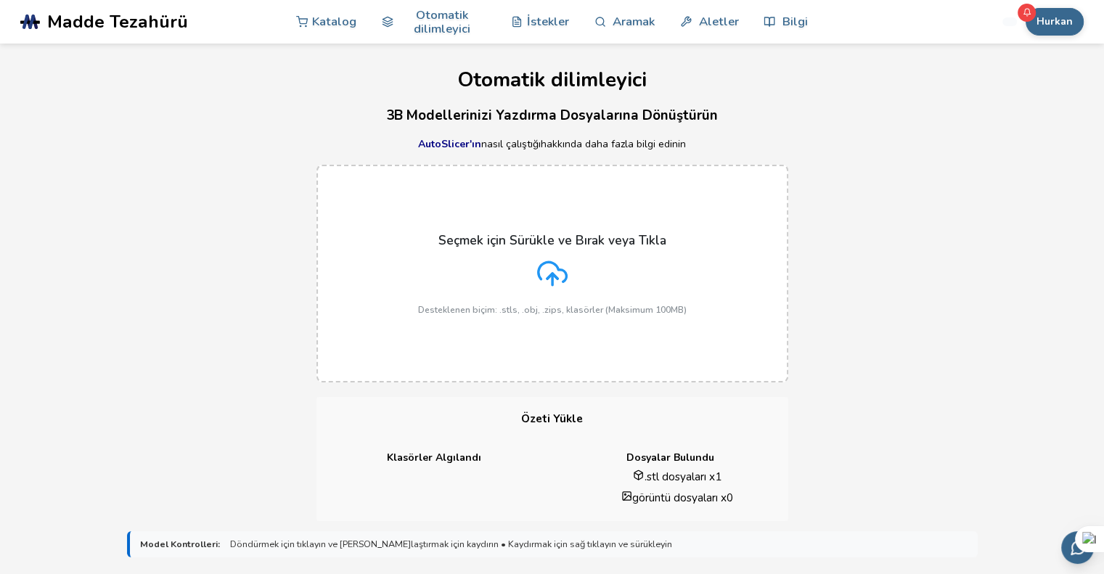
drag, startPoint x: 1052, startPoint y: 25, endPoint x: 792, endPoint y: 92, distance: 267.7
click at [792, 91] on h1 "Otomatik dilimleyici" at bounding box center [552, 80] width 1104 height 22
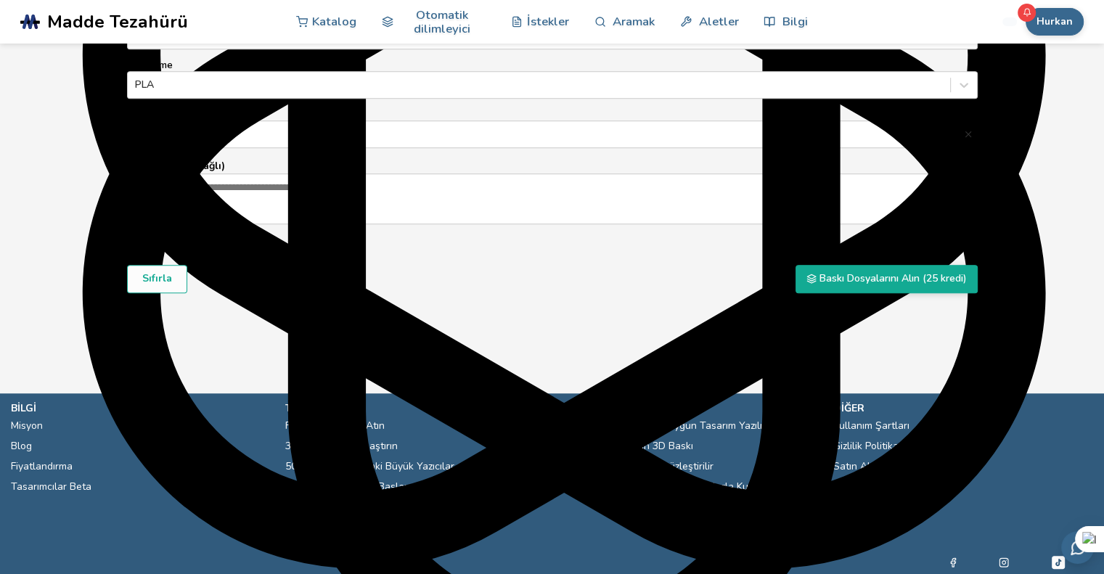
scroll to position [1067, 0]
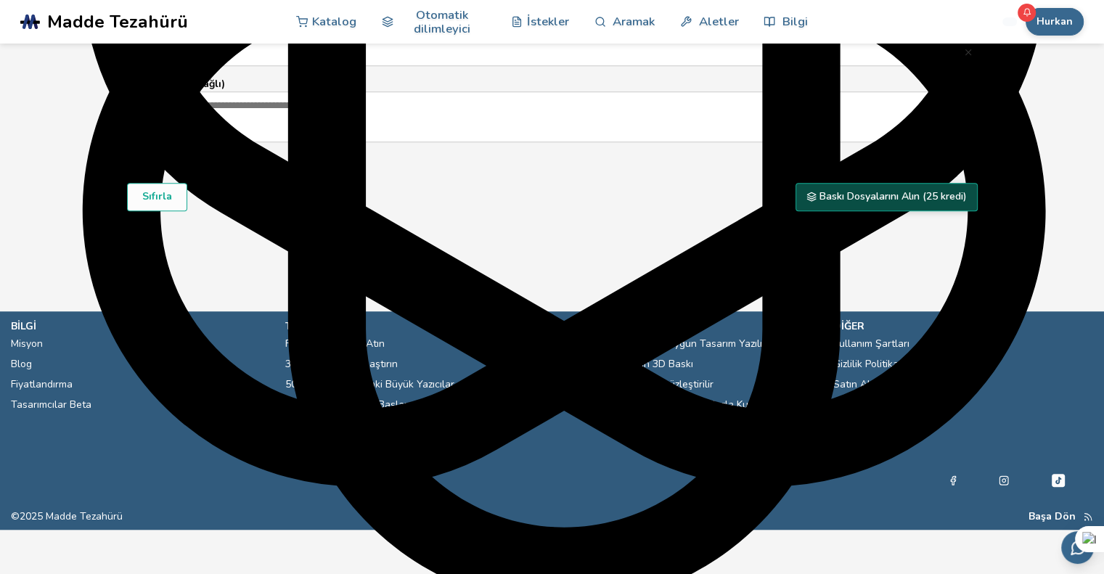
click at [883, 203] on font "Baskı Dosyalarını Alın (25 kredi)" at bounding box center [892, 196] width 147 height 14
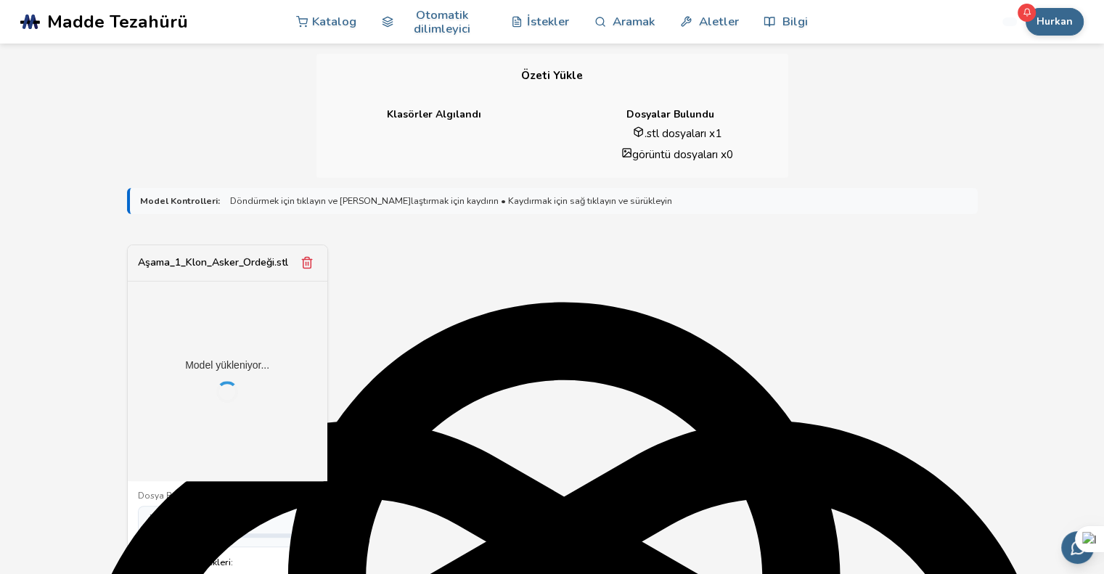
scroll to position [341, 0]
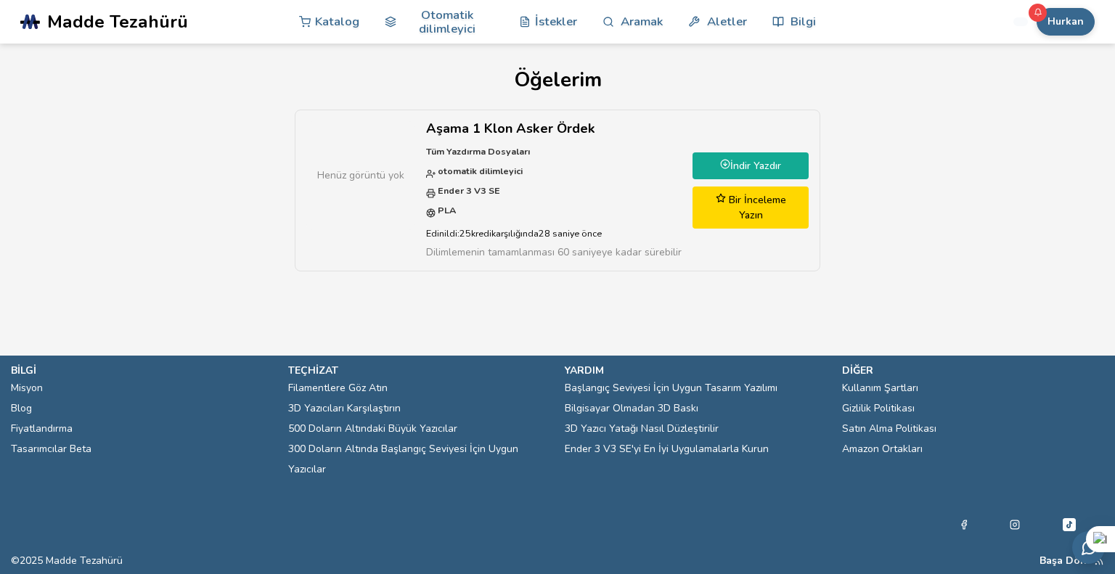
click at [767, 173] on font "İndir Yazdır" at bounding box center [755, 166] width 51 height 14
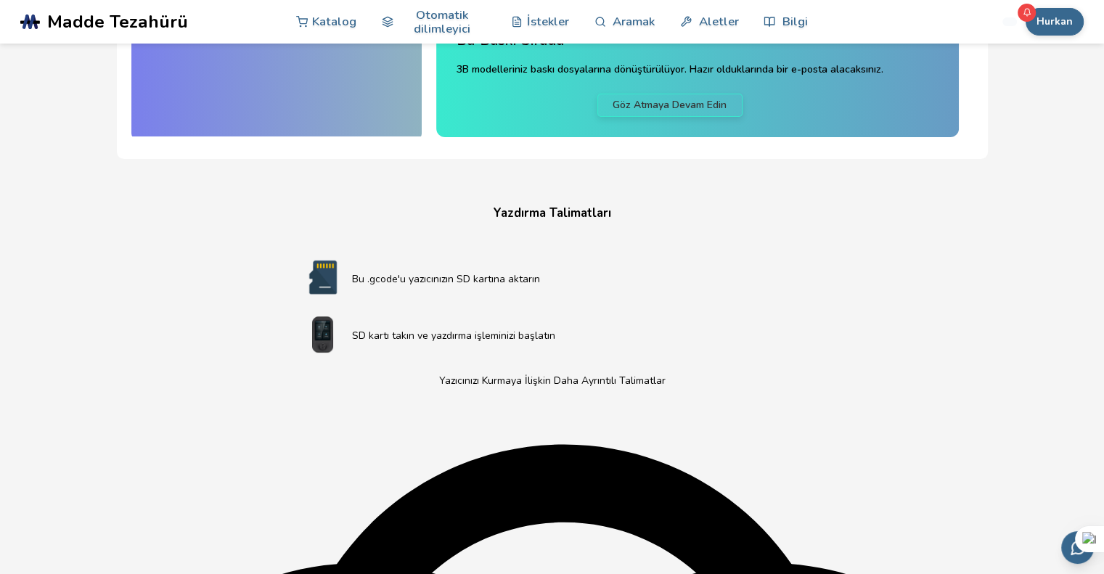
scroll to position [218, 0]
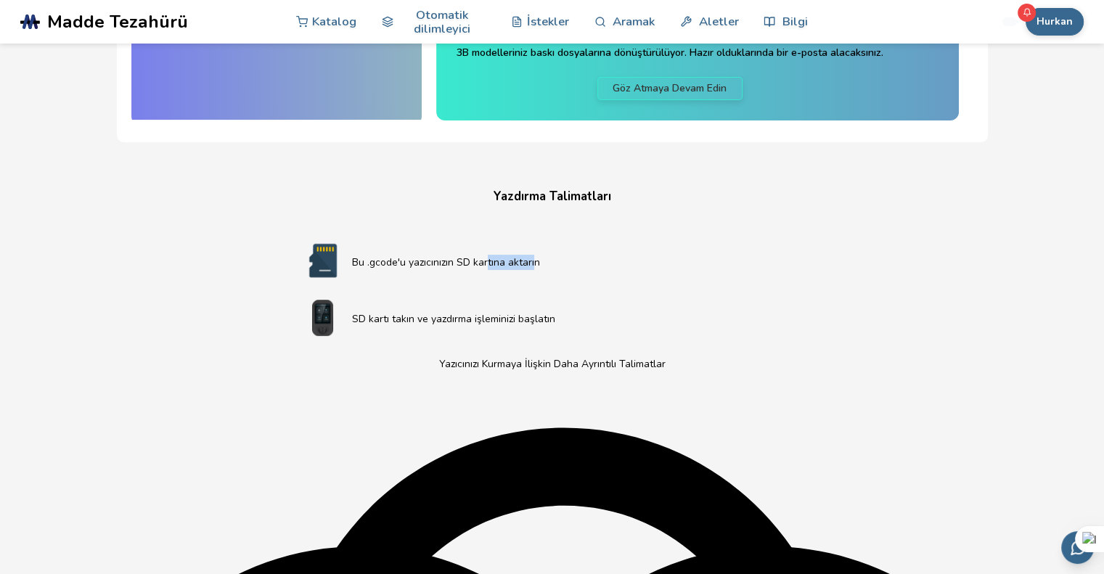
drag, startPoint x: 485, startPoint y: 271, endPoint x: 530, endPoint y: 271, distance: 45.0
type textarea "**********"
click at [528, 269] on font "Bu .gcode'u yazıcınızın SD kartına aktarın" at bounding box center [446, 262] width 188 height 14
click at [745, 245] on div "Bu .gcode'u yazıcınızın SD kartına aktarın SD kartı takın ve yazdırma işleminiz…" at bounding box center [553, 464] width 552 height 479
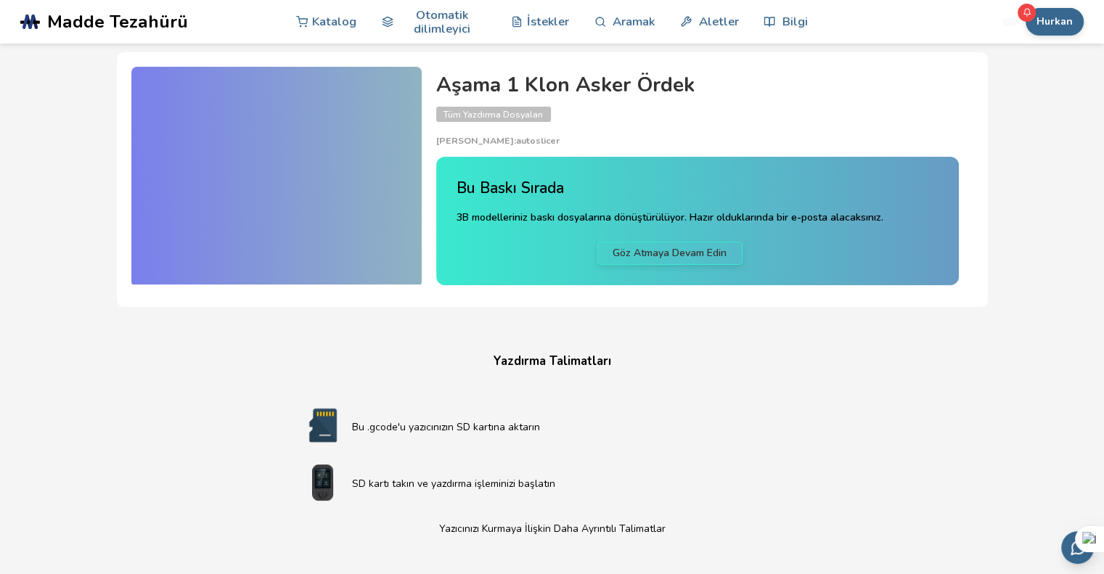
scroll to position [0, 0]
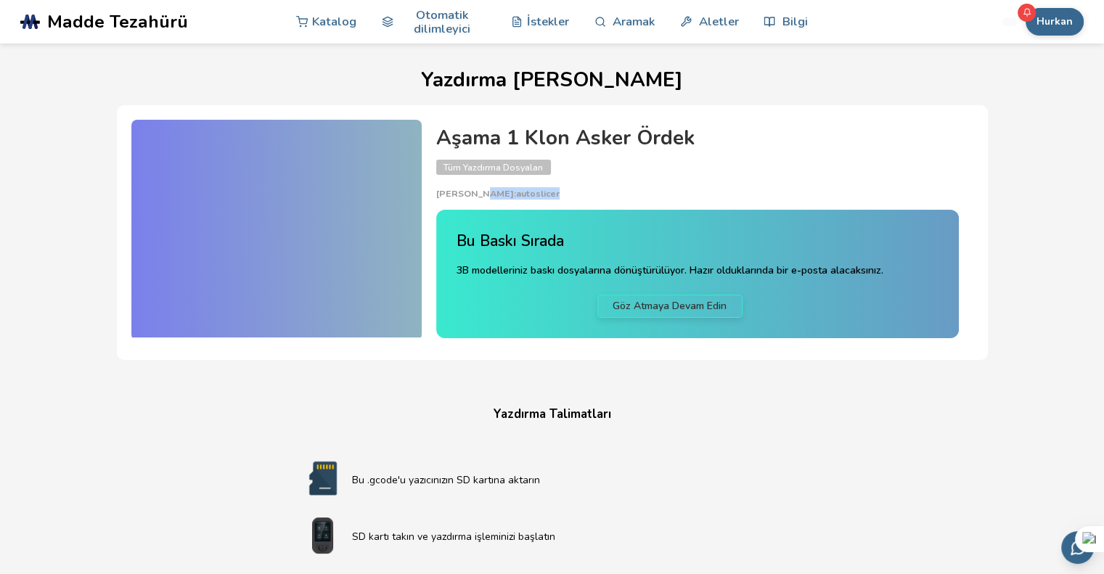
drag, startPoint x: 476, startPoint y: 199, endPoint x: 576, endPoint y: 183, distance: 100.7
click at [552, 188] on div "Aşama 1 Klon Asker Ördek Tüm Yazdırma Dosyaları Oluşturan: autoslicer" at bounding box center [697, 163] width 523 height 73
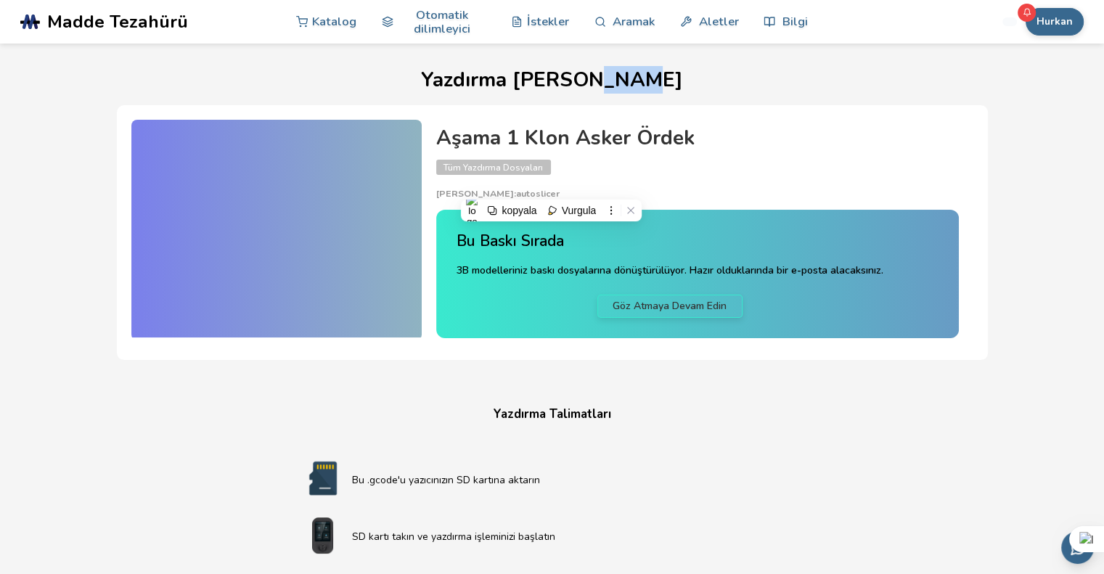
drag, startPoint x: 595, startPoint y: 75, endPoint x: 633, endPoint y: 74, distance: 37.7
click at [633, 74] on font "Yazdırma [PERSON_NAME]" at bounding box center [552, 80] width 262 height 28
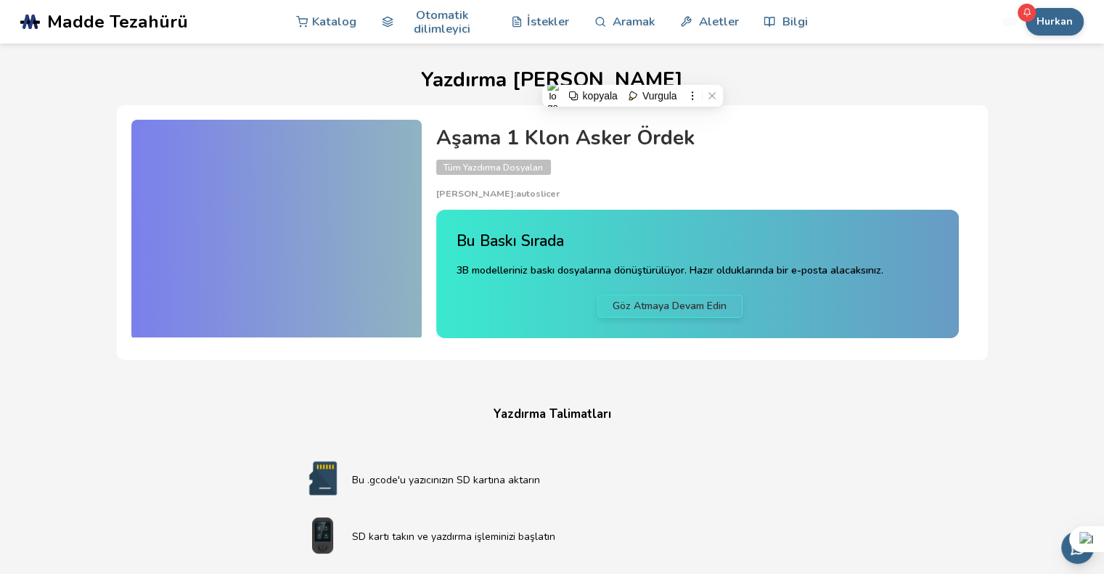
click at [705, 80] on h1 "Yazdırma [PERSON_NAME]" at bounding box center [552, 80] width 1060 height 22
drag, startPoint x: 486, startPoint y: 165, endPoint x: 377, endPoint y: 188, distance: 111.3
click at [485, 165] on font "Tüm Yazdırma Dosyaları" at bounding box center [492, 168] width 99 height 12
click at [339, 200] on div at bounding box center [276, 229] width 290 height 218
drag, startPoint x: 485, startPoint y: 250, endPoint x: 536, endPoint y: 248, distance: 51.6
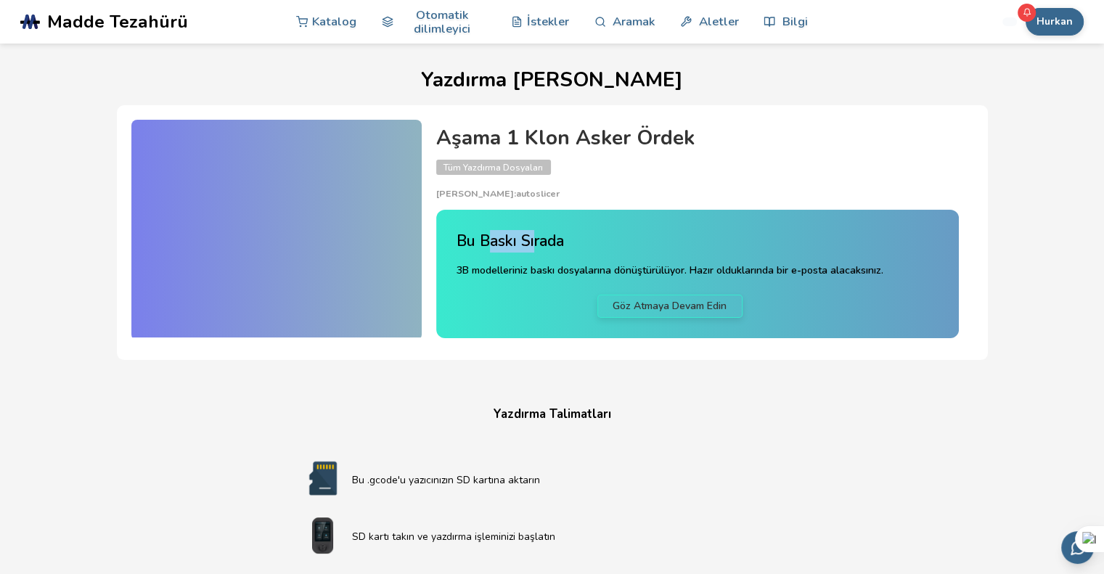
click at [536, 248] on font "Bu Baskı Sırada" at bounding box center [509, 241] width 107 height 20
click at [676, 234] on div "Bu Baskı Sırada 3B modelleriniz baskı dosyalarına dönüştürülüyor. Hazır oldukla…" at bounding box center [697, 274] width 523 height 128
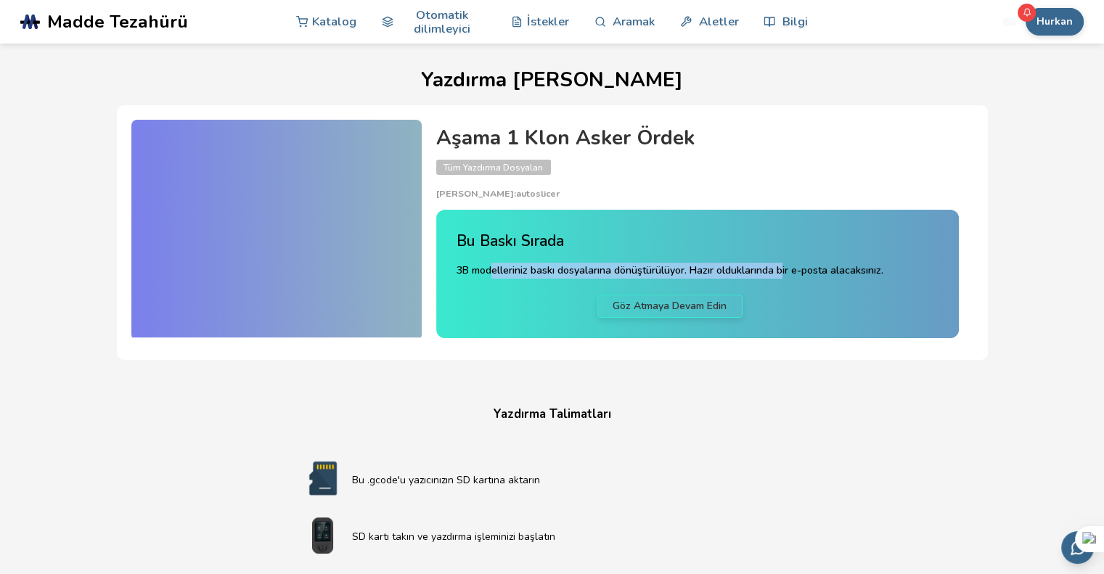
drag, startPoint x: 493, startPoint y: 279, endPoint x: 791, endPoint y: 272, distance: 297.6
click at [787, 272] on font "3B modelleriniz baskı dosyalarına dönüştürülüyor. Hazır olduklarında bir e-post…" at bounding box center [669, 270] width 427 height 14
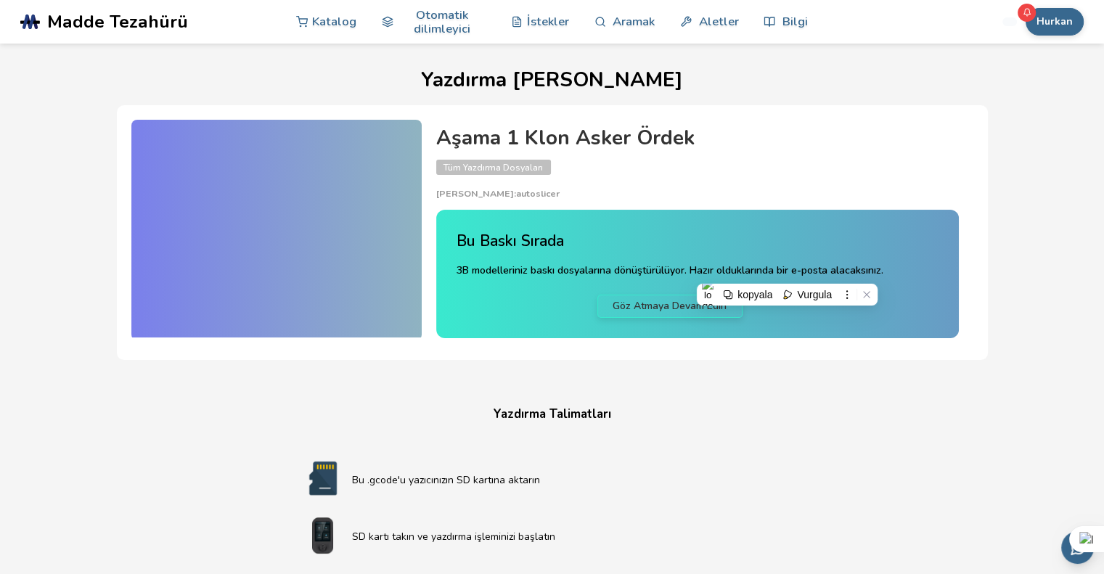
click at [859, 275] on font "3B modelleriniz baskı dosyalarına dönüştürülüyor. Hazır olduklarında bir e-post…" at bounding box center [669, 270] width 427 height 14
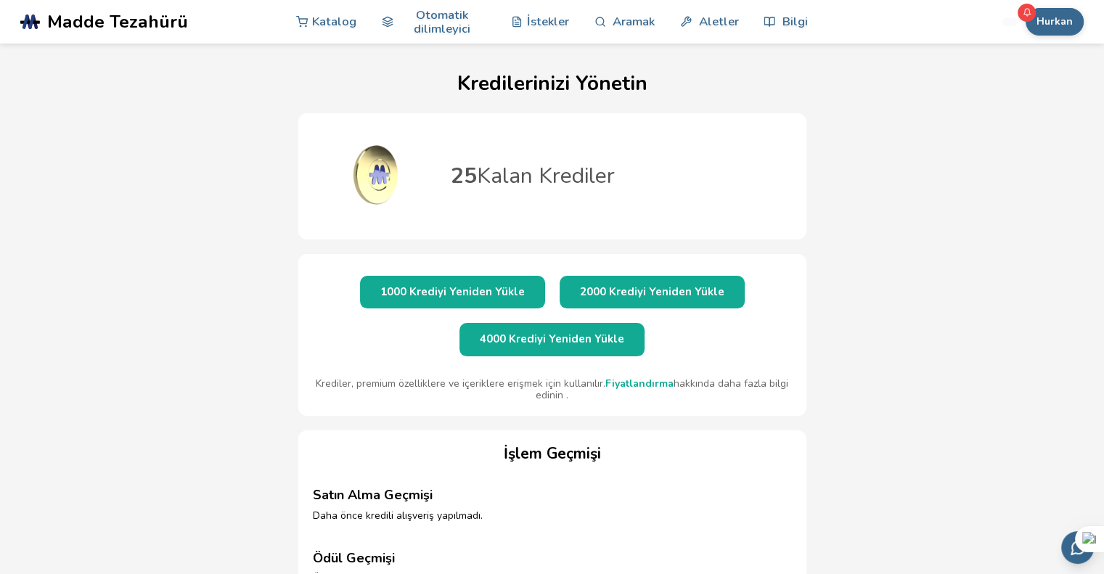
click at [498, 295] on font "1000 Krediyi Yeniden Yükle" at bounding box center [452, 291] width 144 height 15
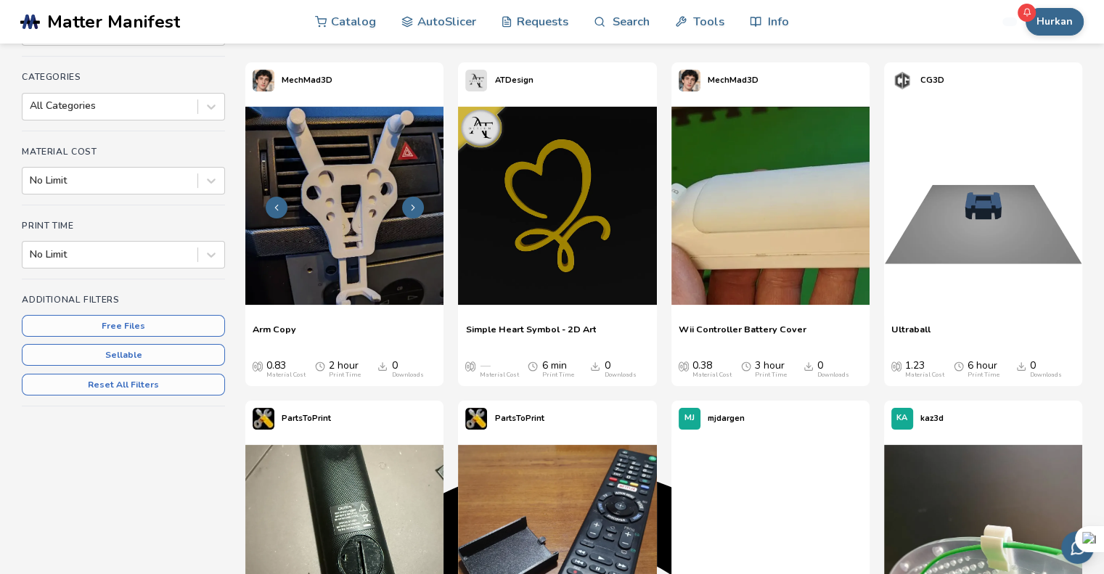
scroll to position [218, 0]
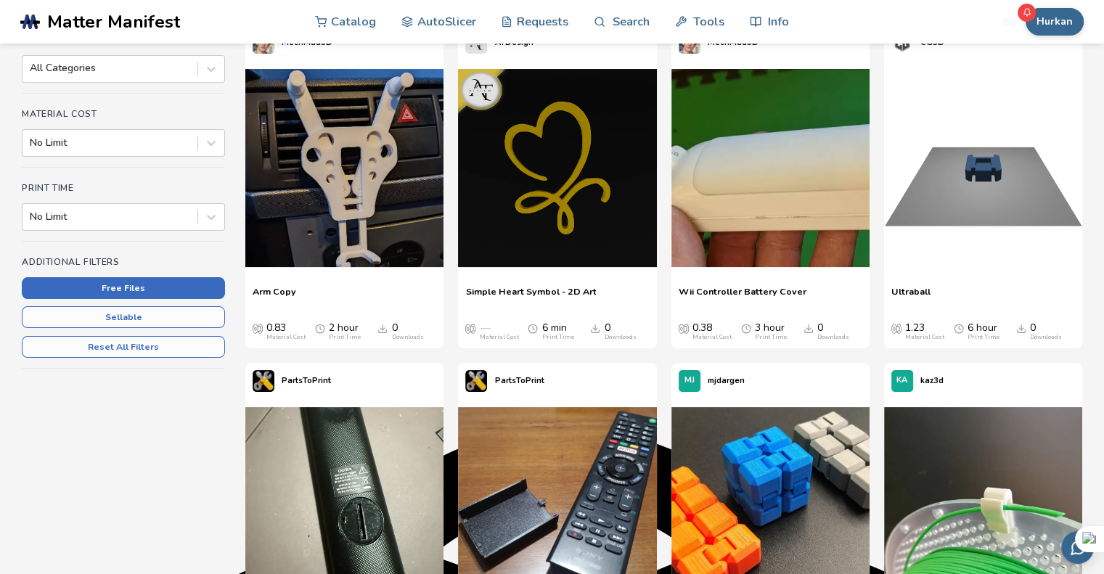
click at [136, 299] on button "Free Files" at bounding box center [123, 288] width 203 height 22
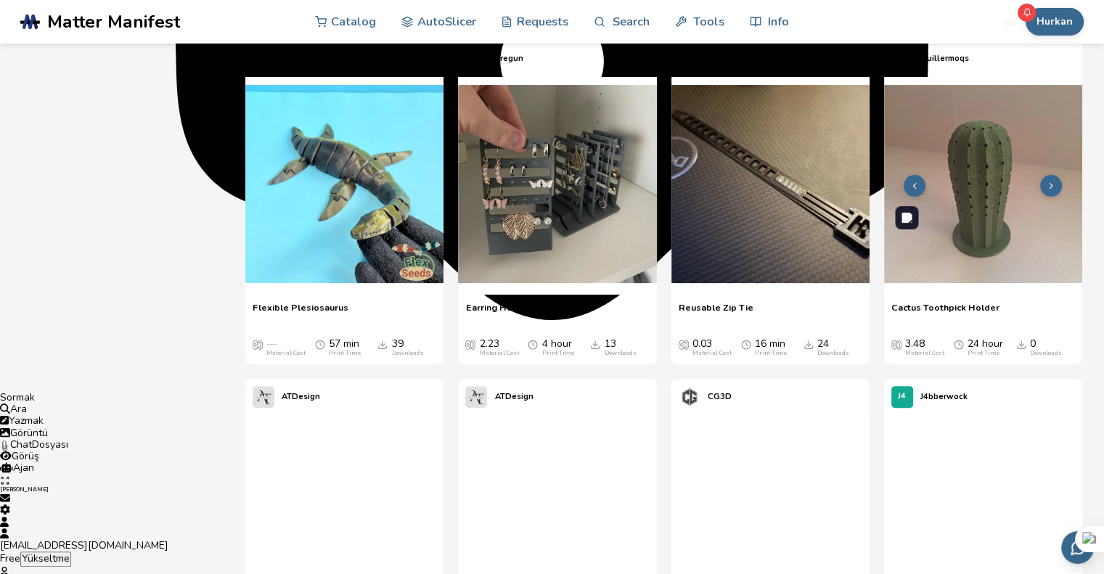
scroll to position [5588, 0]
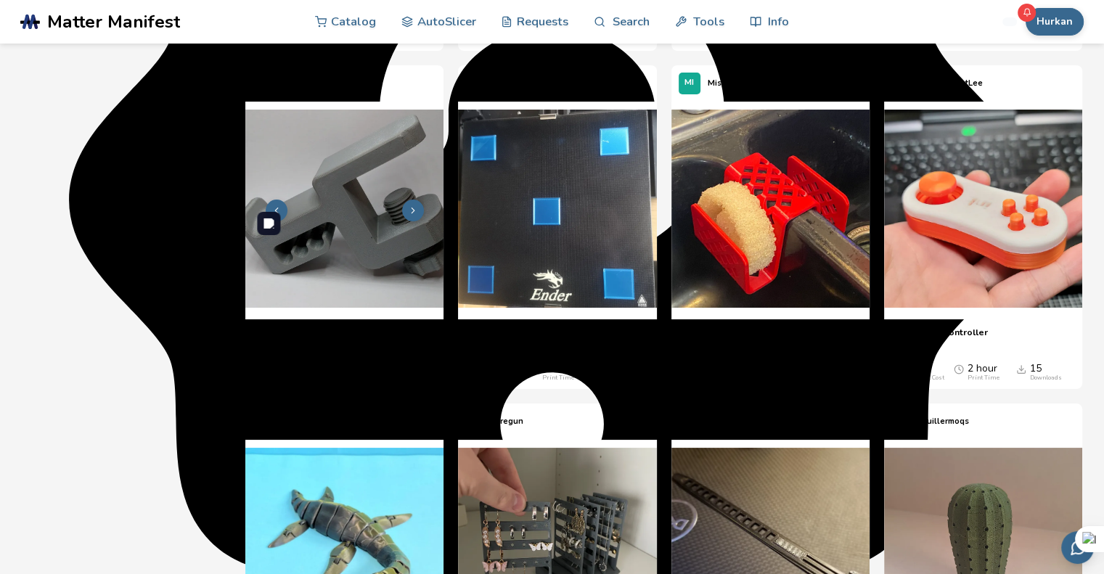
click at [377, 308] on img at bounding box center [344, 209] width 198 height 198
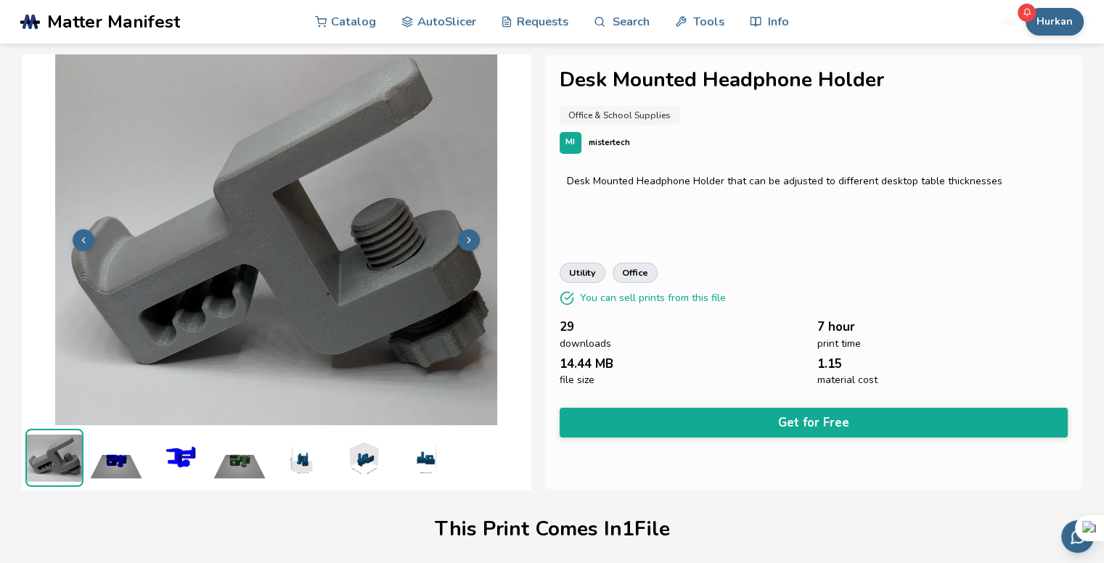
click at [120, 464] on img at bounding box center [116, 458] width 58 height 58
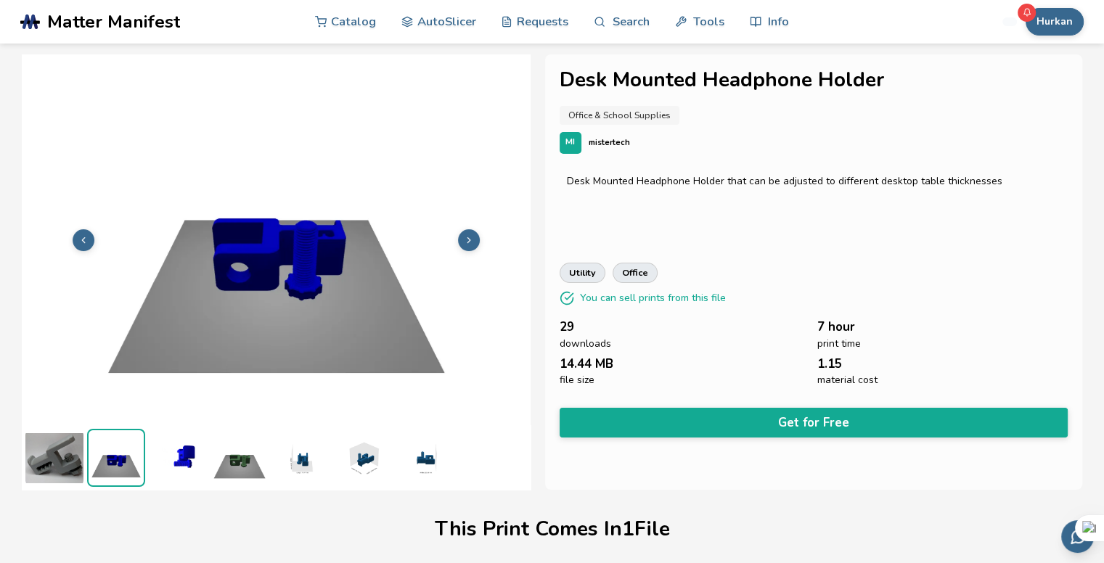
click at [189, 464] on img at bounding box center [178, 458] width 58 height 58
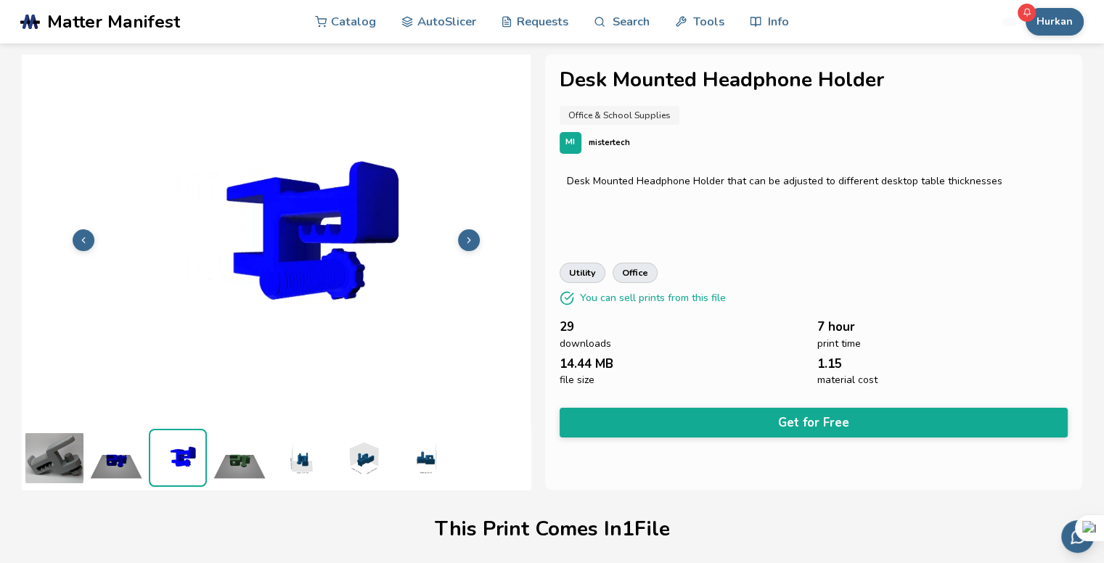
click at [253, 464] on img at bounding box center [239, 458] width 58 height 58
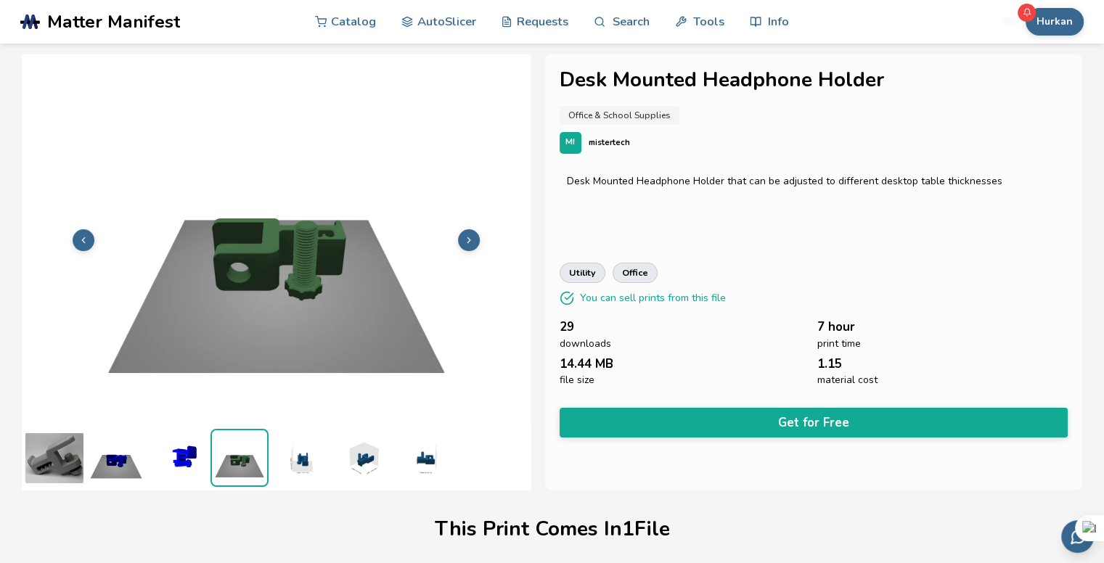
click at [293, 459] on img at bounding box center [301, 458] width 58 height 58
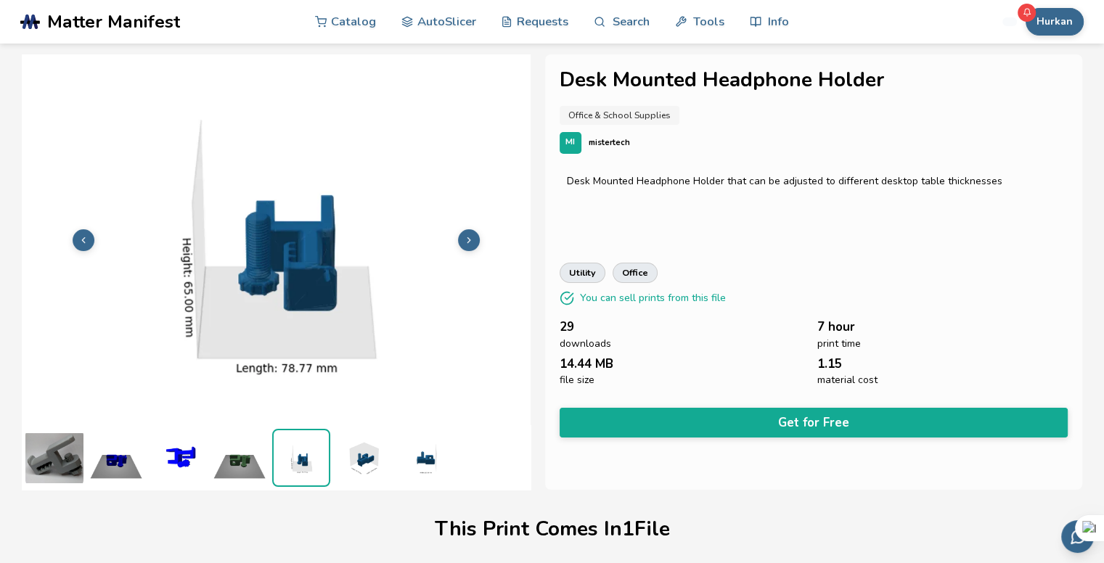
click at [426, 455] on img at bounding box center [425, 458] width 58 height 58
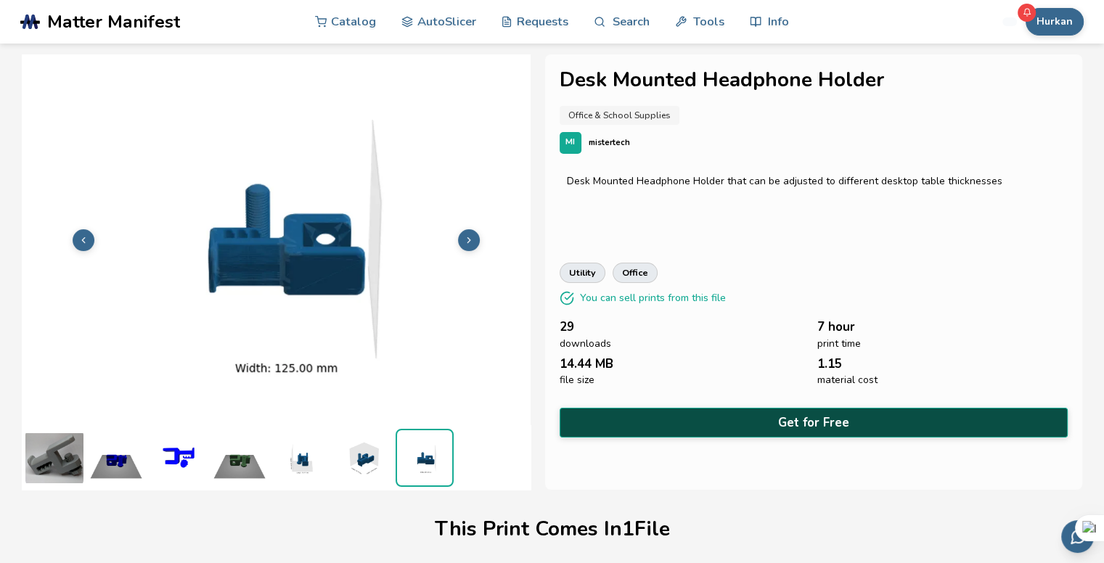
click at [826, 437] on button "Get for Free" at bounding box center [814, 423] width 508 height 30
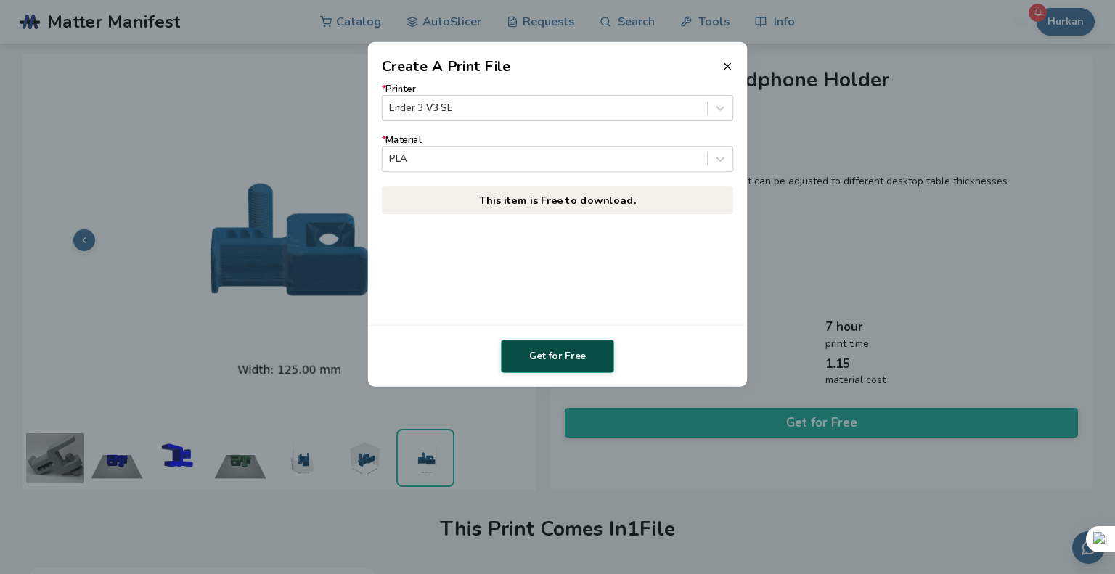
click at [556, 353] on button "Get for Free" at bounding box center [557, 356] width 113 height 33
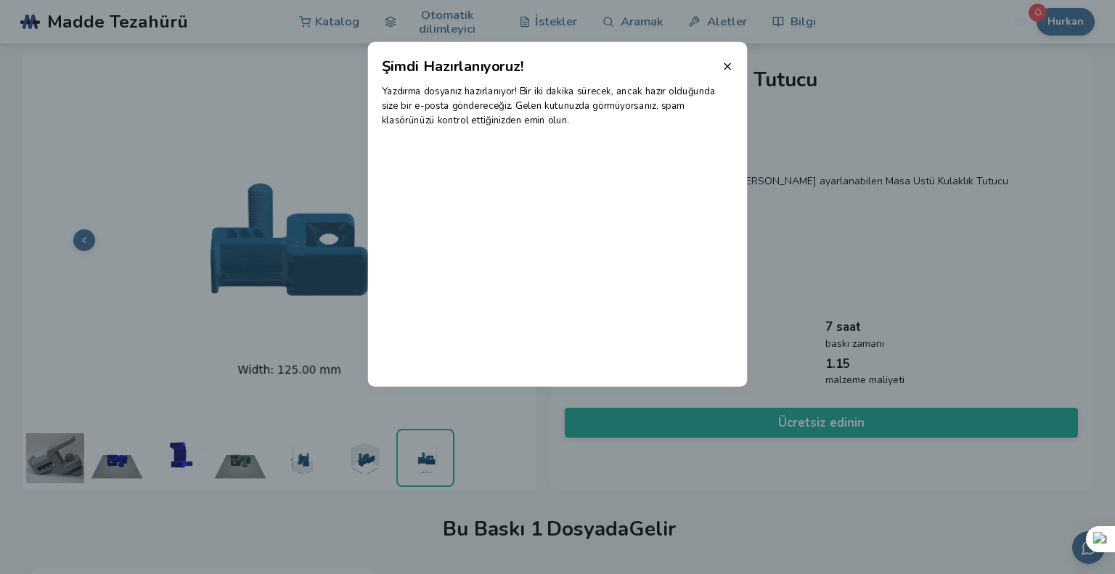
click at [728, 65] on line at bounding box center [727, 66] width 6 height 6
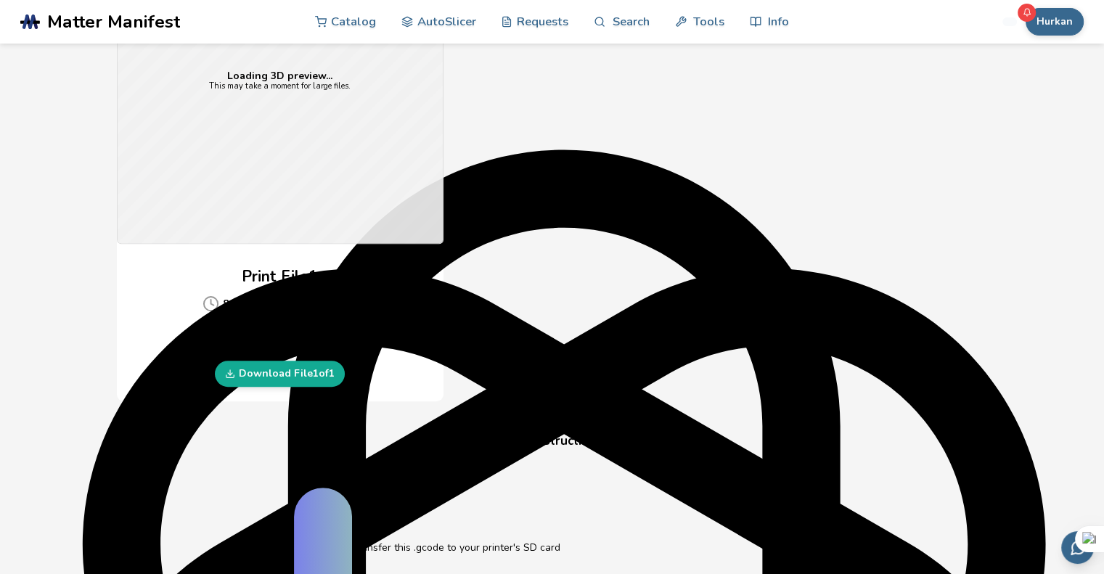
scroll to position [581, 0]
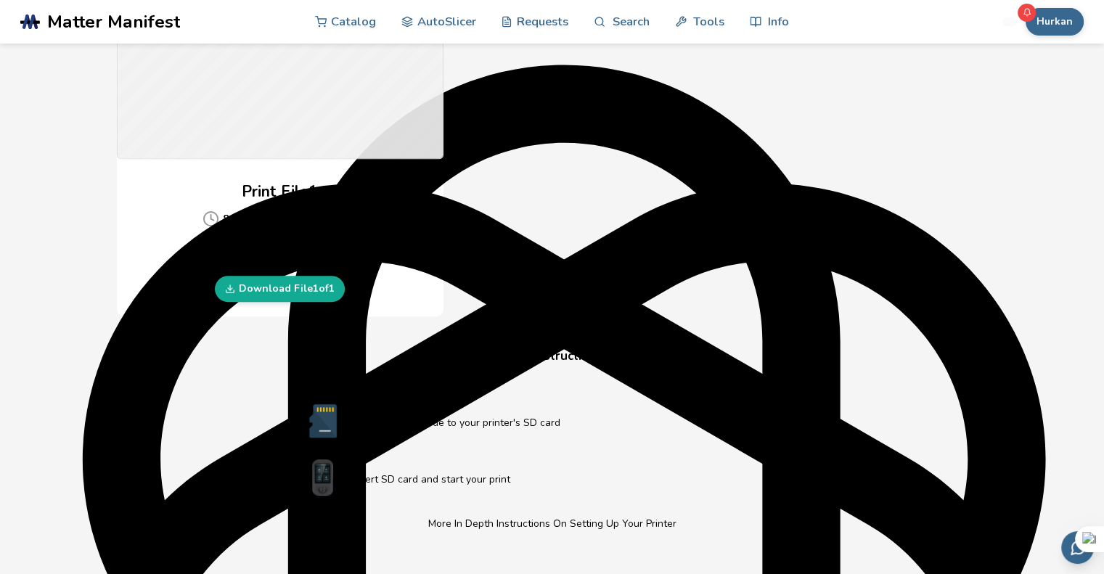
drag, startPoint x: 293, startPoint y: 295, endPoint x: 563, endPoint y: 150, distance: 306.5
click at [293, 295] on link "Download File 1 of 1" at bounding box center [280, 289] width 130 height 26
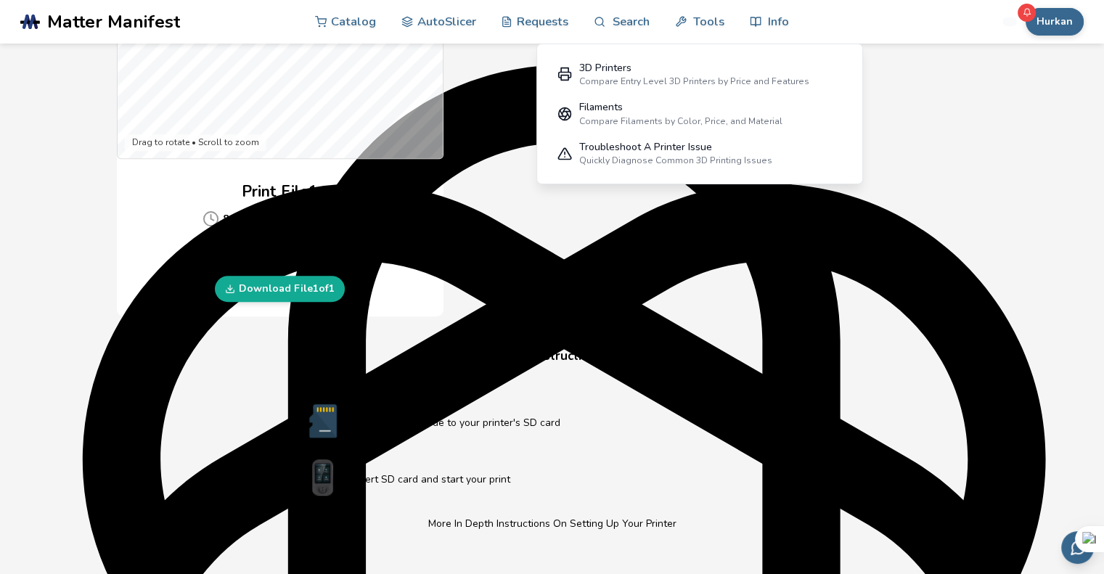
click at [944, 171] on div "Gcode Preview Drag to rotate • Scroll to zoom Print File 1 8 hour Print Time ($…" at bounding box center [552, 53] width 871 height 528
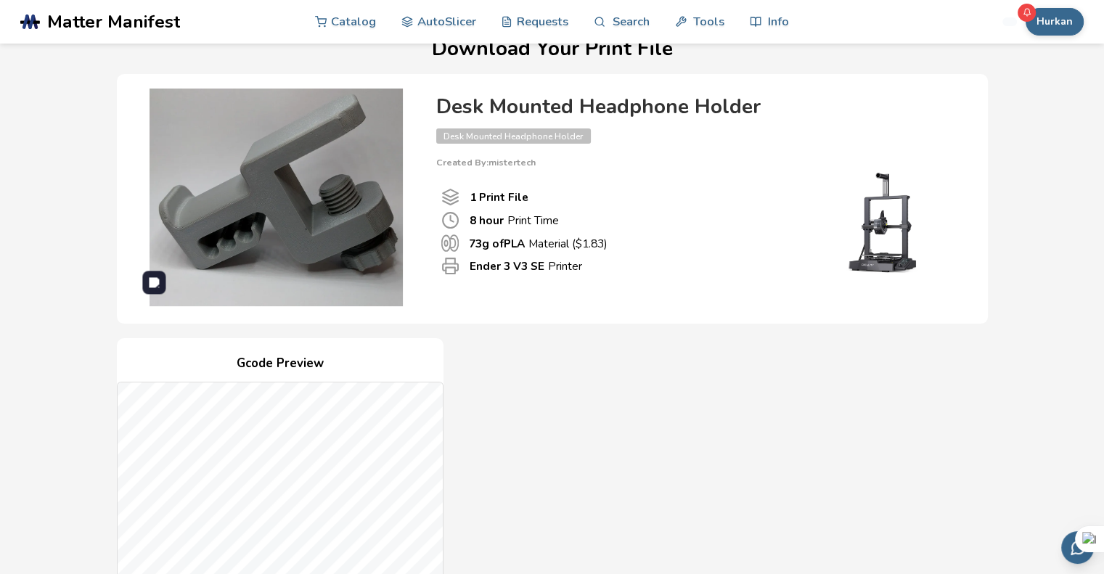
scroll to position [0, 0]
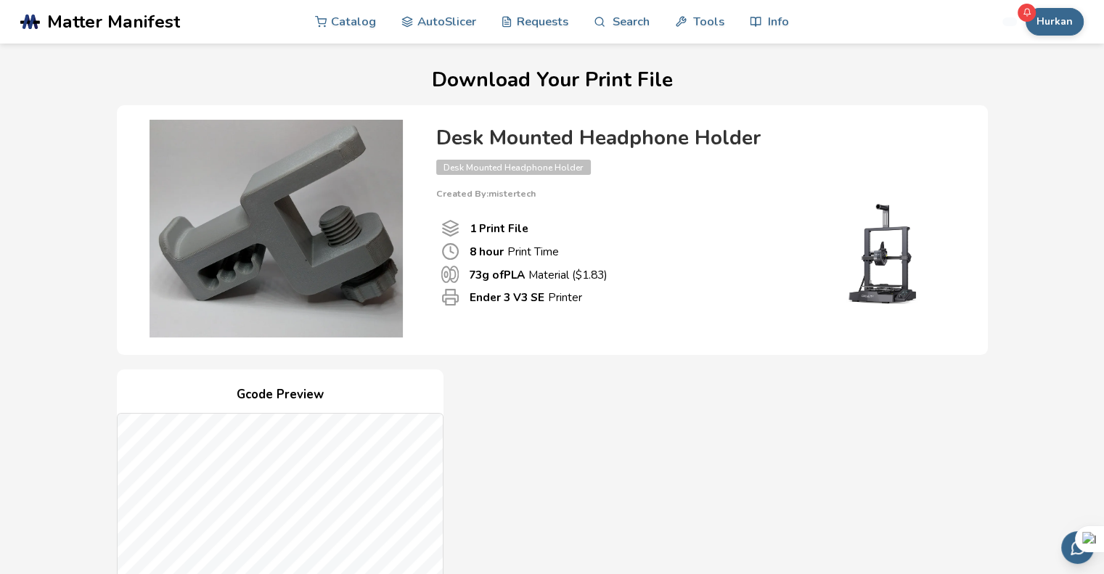
click at [114, 28] on span "Matter Manifest" at bounding box center [113, 22] width 133 height 20
